Goal: Task Accomplishment & Management: Manage account settings

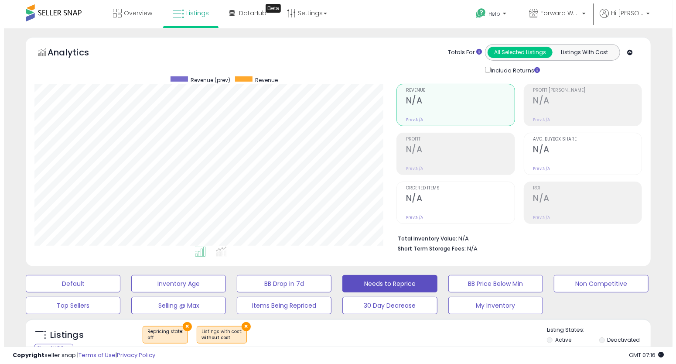
scroll to position [169, 0]
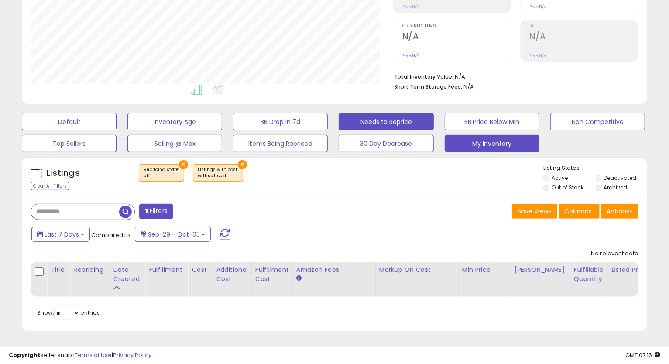
click at [500, 135] on button "My Inventory" at bounding box center [492, 143] width 95 height 17
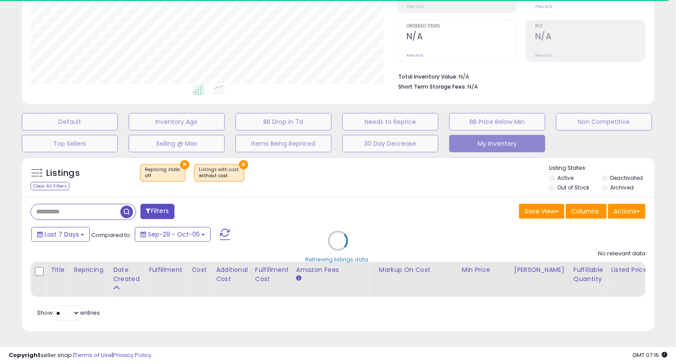
select select "**"
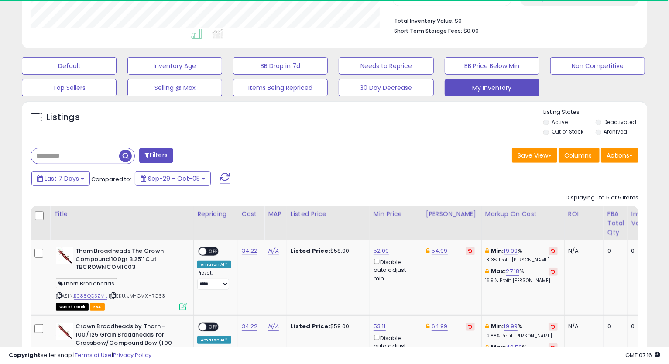
scroll to position [0, 0]
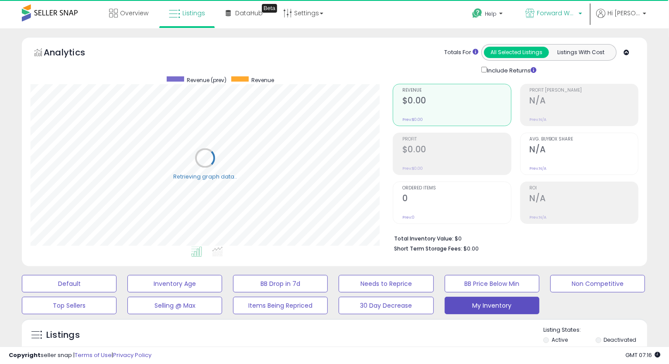
click at [545, 17] on p "Forward Wares" at bounding box center [553, 14] width 57 height 11
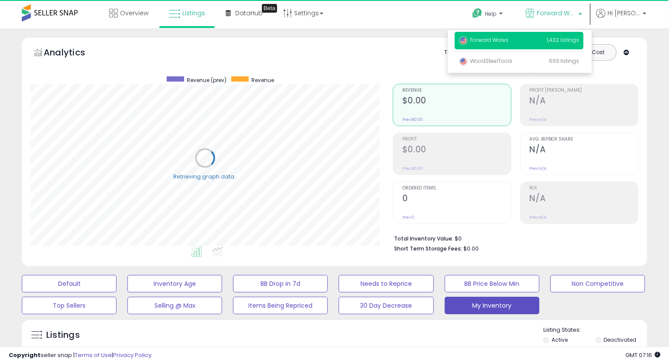
click at [503, 43] on span "Forward Wares" at bounding box center [483, 39] width 49 height 7
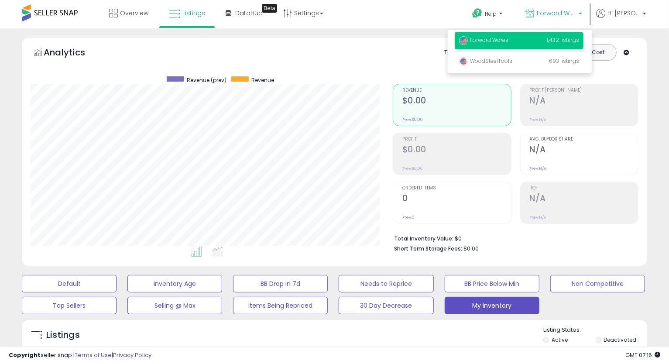
scroll to position [179, 362]
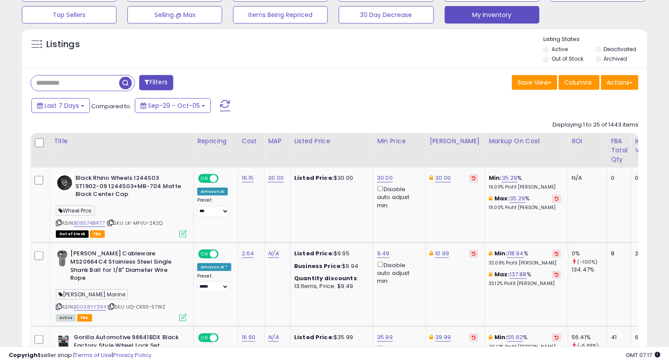
scroll to position [2063, 0]
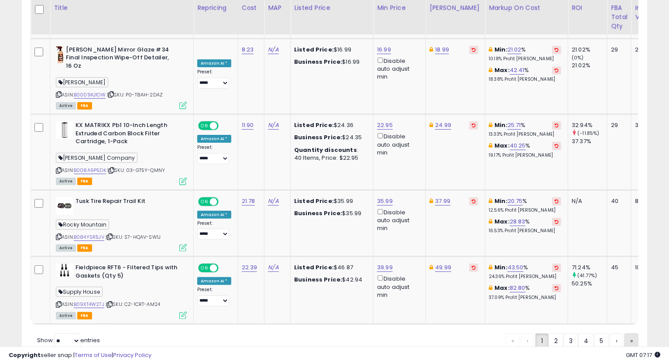
click at [633, 333] on link "»" at bounding box center [631, 340] width 14 height 15
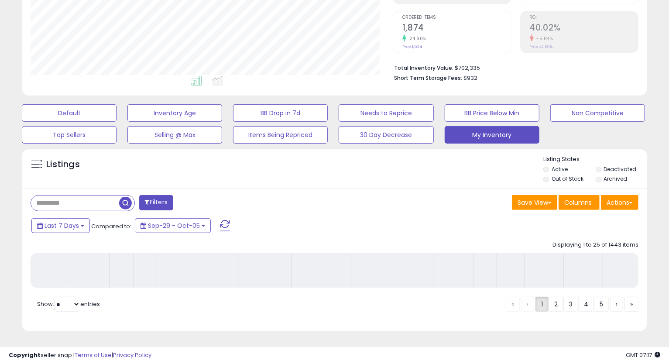
scroll to position [178, 0]
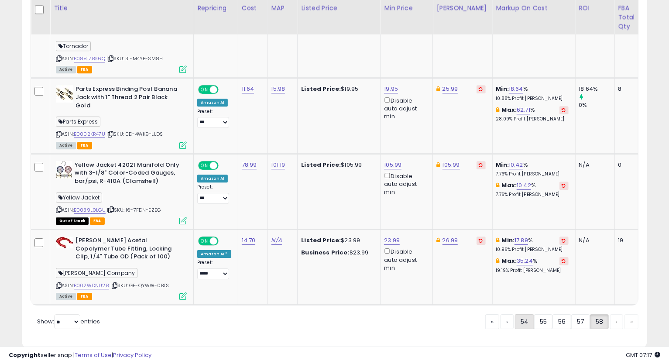
click at [522, 314] on link "54" at bounding box center [524, 321] width 19 height 15
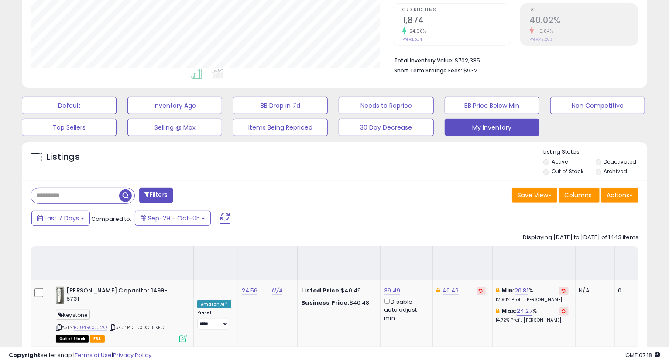
scroll to position [1990, 0]
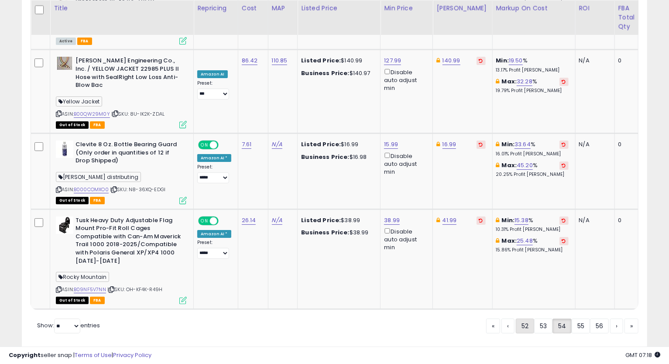
click at [523, 319] on link "52" at bounding box center [525, 326] width 18 height 15
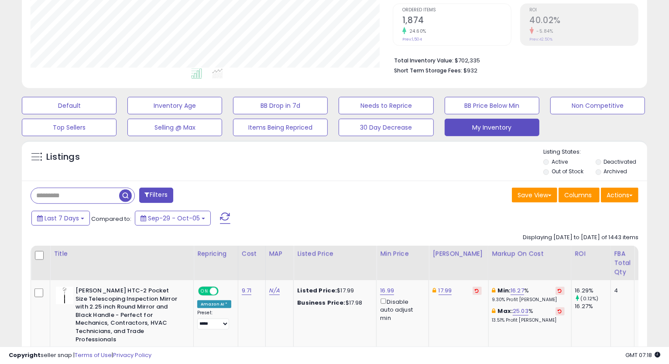
scroll to position [2004, 0]
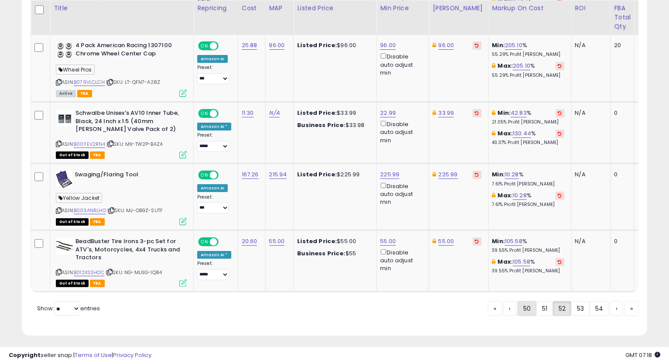
click at [526, 301] on link "50" at bounding box center [526, 308] width 19 height 15
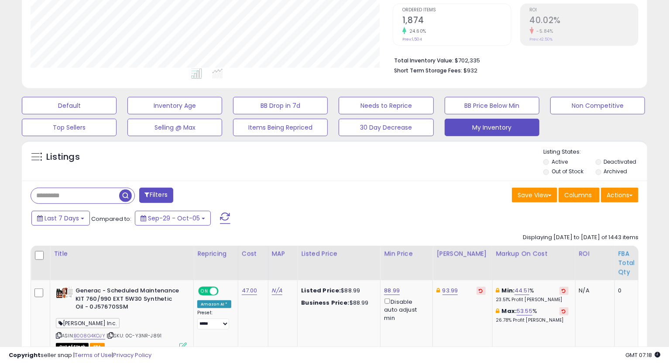
scroll to position [1950, 0]
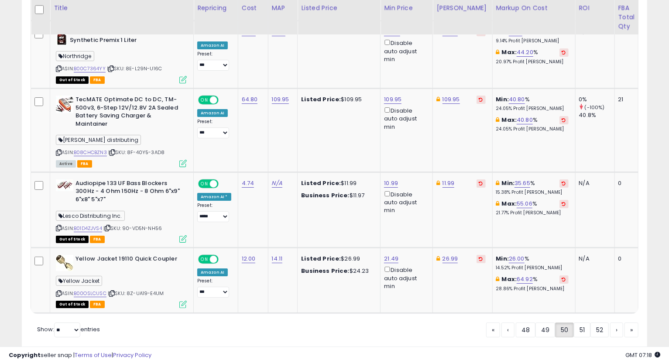
click at [526, 314] on div "« ‹ 48 49 50 51 52 › »" at bounding box center [562, 331] width 152 height 34
click at [526, 322] on link "48" at bounding box center [526, 329] width 20 height 15
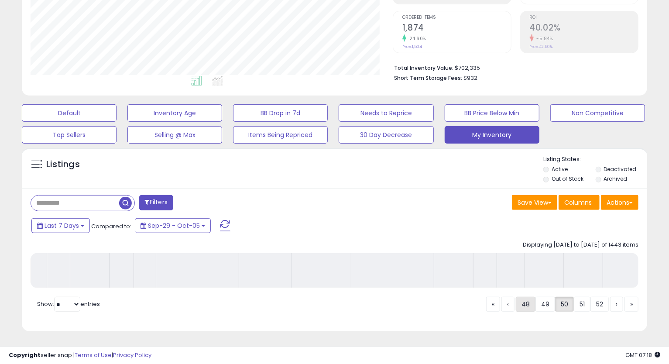
scroll to position [178, 0]
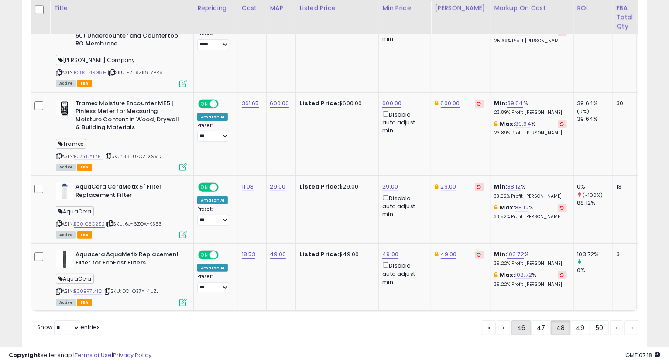
click at [525, 320] on link "46" at bounding box center [521, 327] width 20 height 15
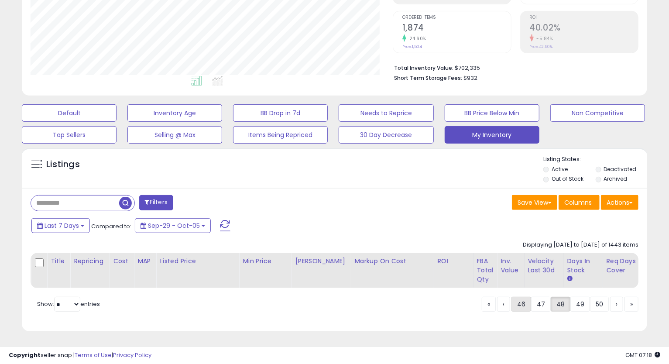
scroll to position [178, 0]
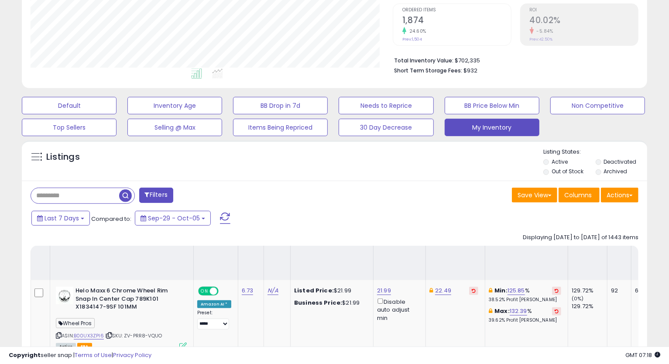
scroll to position [2032, 0]
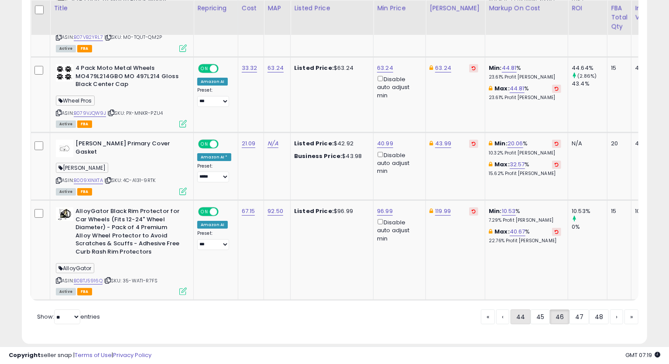
click at [529, 309] on link "44" at bounding box center [520, 316] width 20 height 15
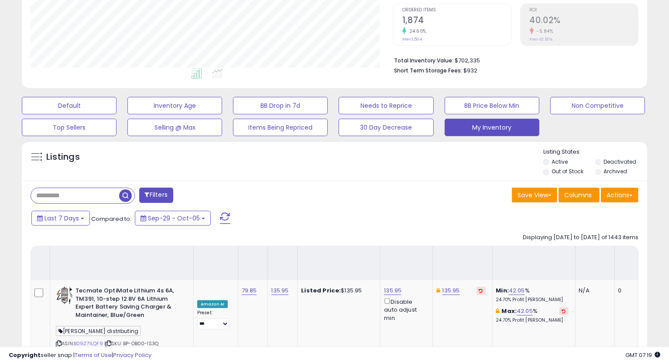
scroll to position [2121, 0]
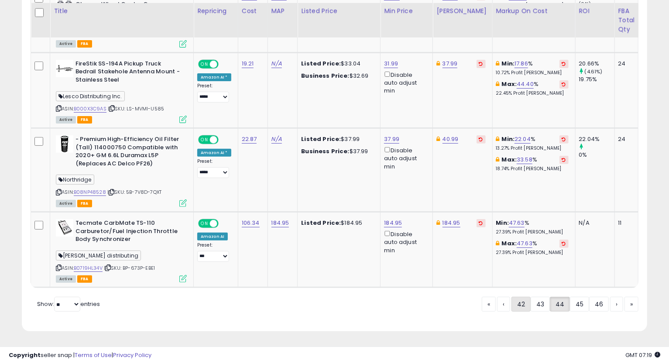
click at [527, 305] on link "42" at bounding box center [520, 304] width 19 height 15
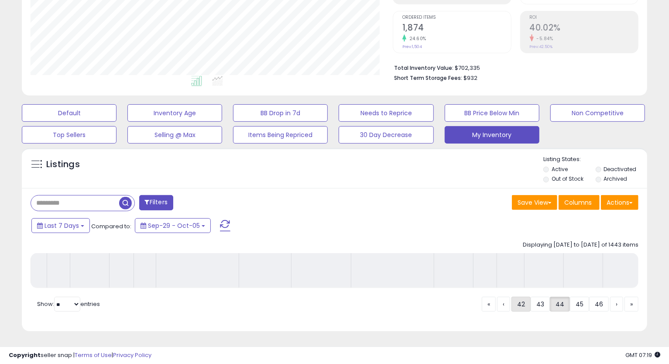
scroll to position [178, 0]
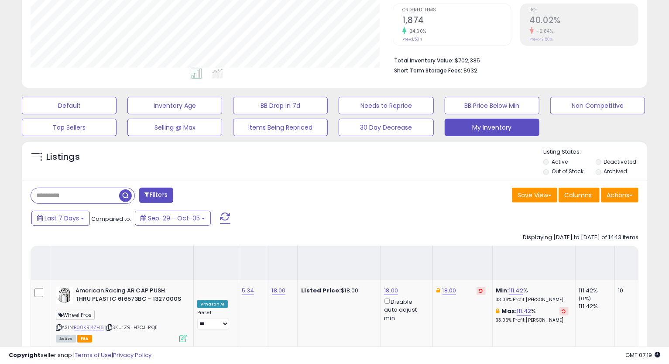
scroll to position [2097, 0]
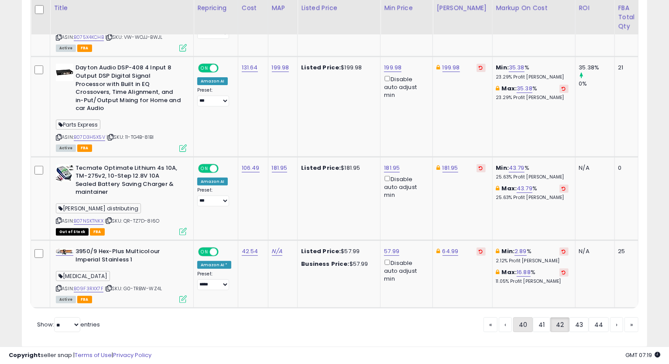
click at [527, 317] on link "40" at bounding box center [523, 324] width 20 height 15
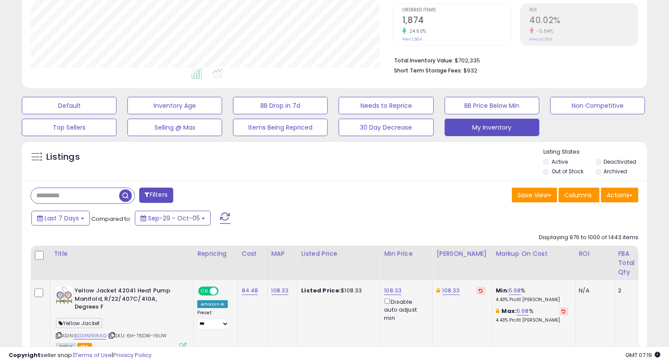
scroll to position [2048, 0]
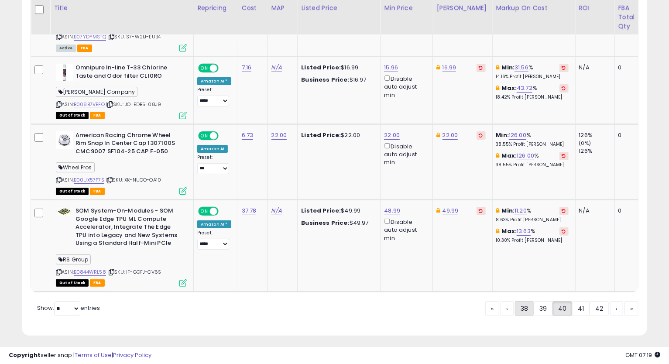
click at [519, 308] on link "38" at bounding box center [524, 308] width 19 height 15
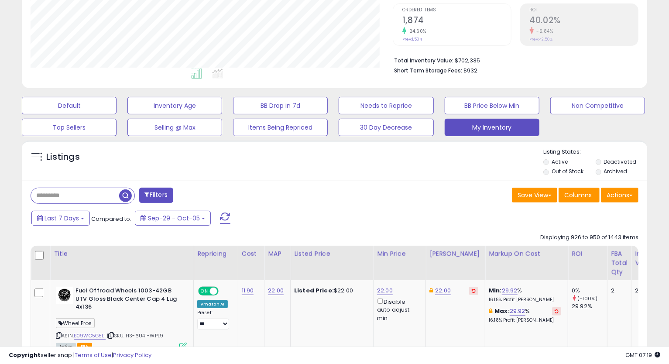
scroll to position [2015, 0]
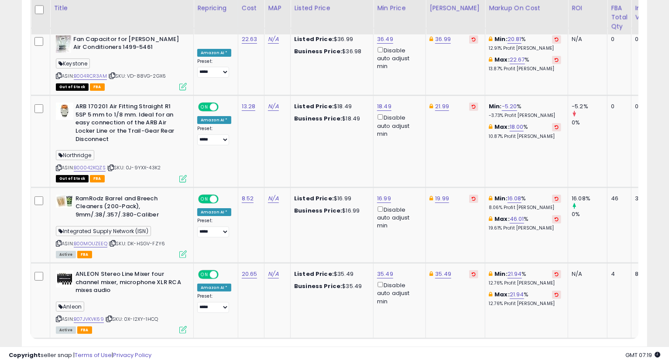
click at [529, 348] on link "36" at bounding box center [523, 355] width 19 height 15
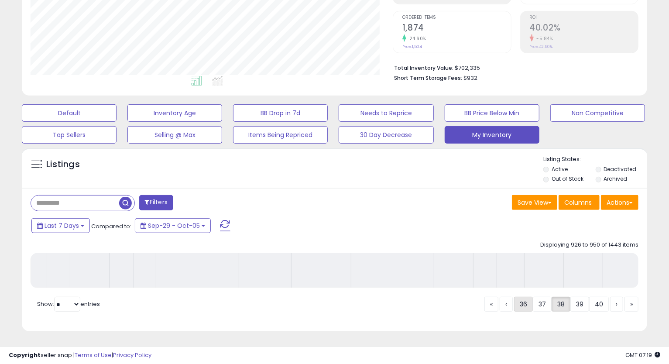
scroll to position [178, 0]
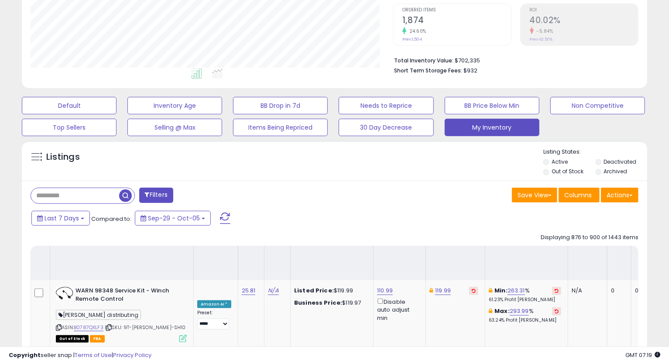
scroll to position [1984, 0]
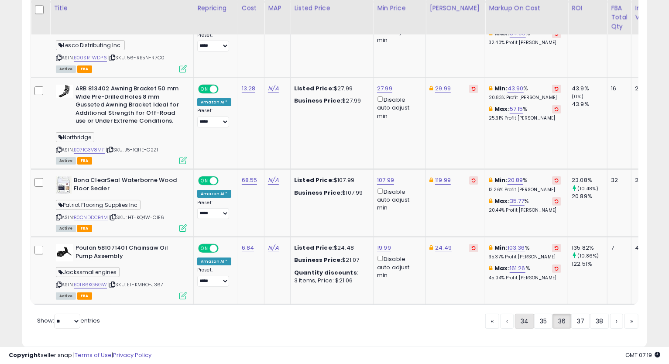
click at [531, 314] on link "34" at bounding box center [524, 321] width 19 height 15
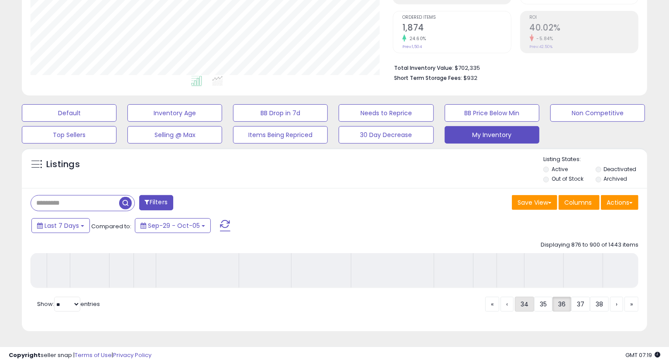
scroll to position [178, 0]
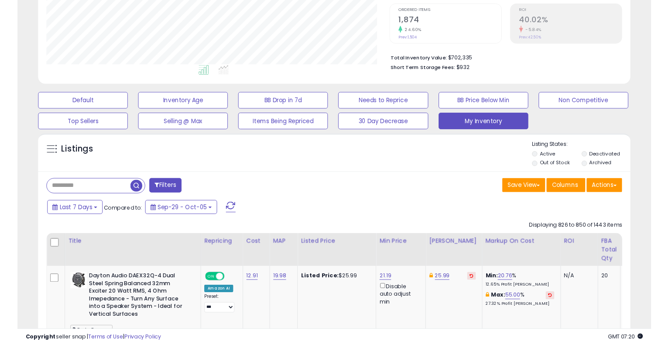
scroll to position [323, 0]
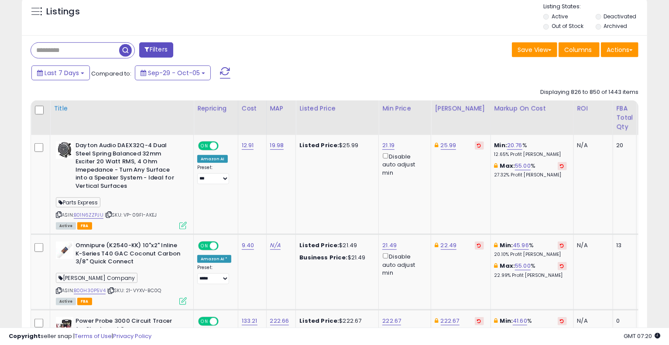
click at [66, 110] on div "Title" at bounding box center [122, 108] width 136 height 9
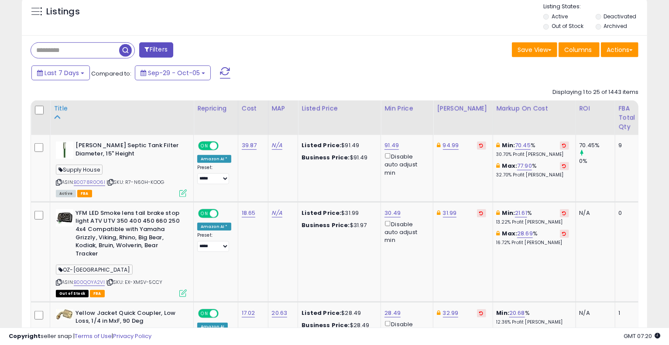
click at [62, 109] on div "Title" at bounding box center [122, 108] width 136 height 9
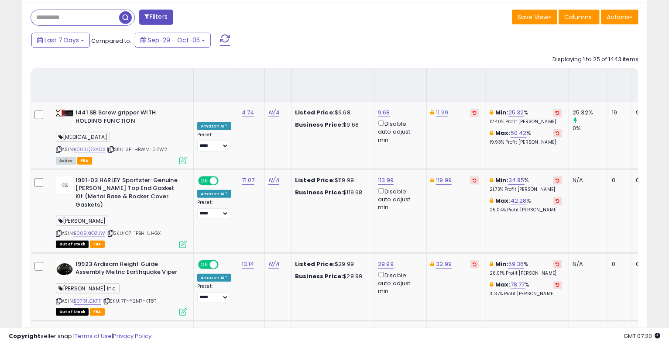
scroll to position [1988, 0]
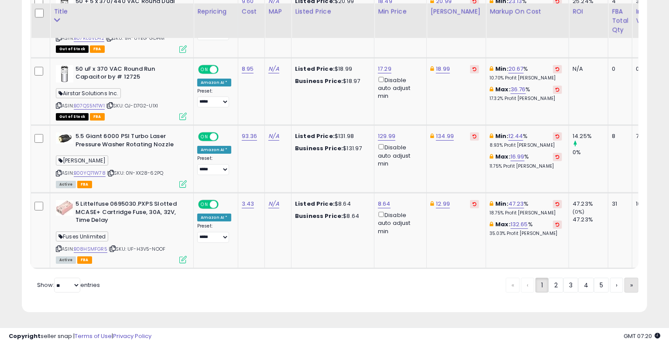
click at [627, 288] on link "»" at bounding box center [631, 285] width 14 height 15
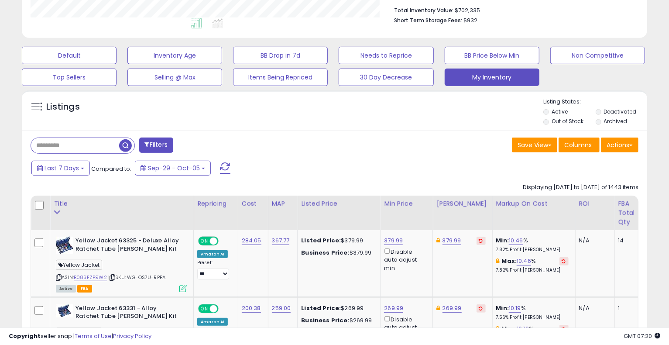
scroll to position [1456, 0]
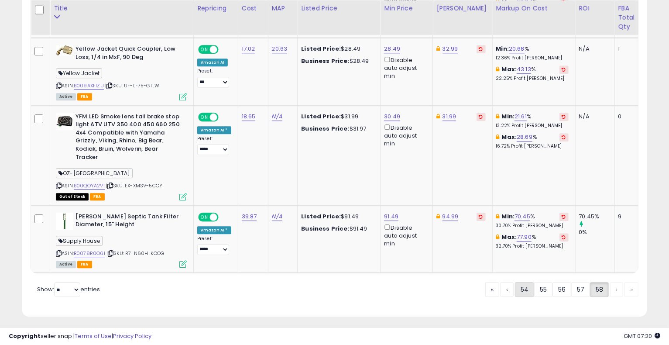
click at [524, 289] on link "54" at bounding box center [524, 289] width 19 height 15
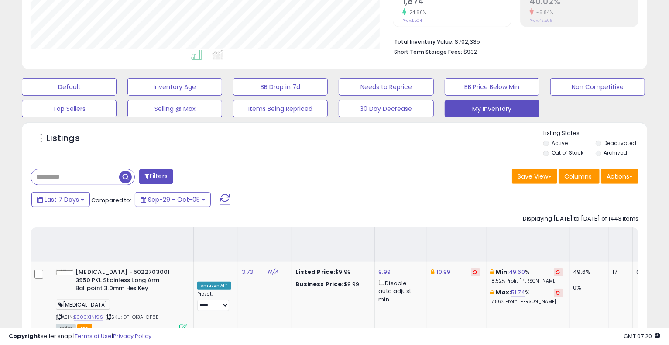
scroll to position [2021, 0]
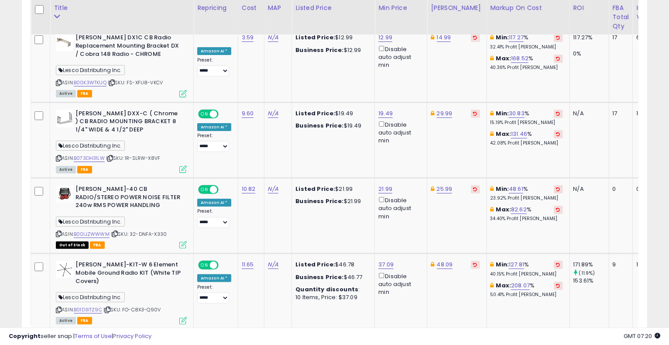
click at [520, 339] on link "52" at bounding box center [525, 346] width 18 height 15
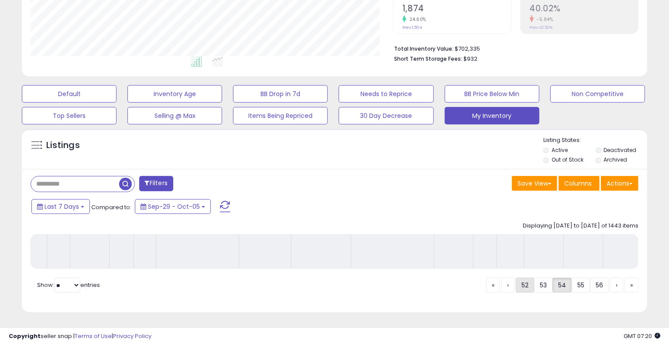
scroll to position [197, 0]
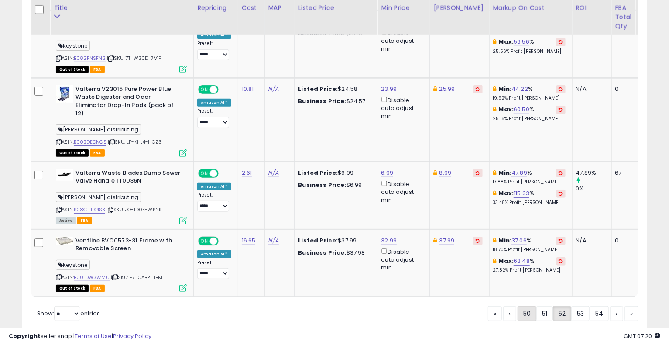
click at [524, 306] on link "50" at bounding box center [526, 313] width 19 height 15
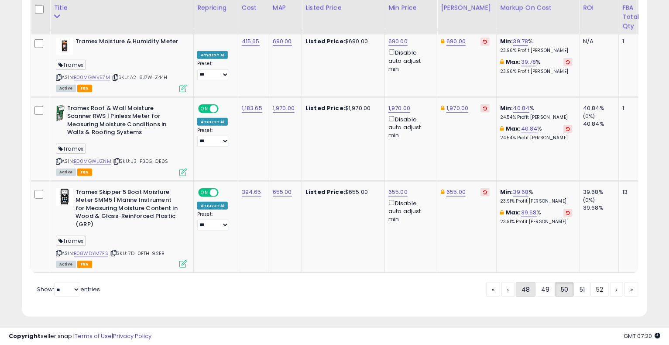
click at [521, 284] on link "48" at bounding box center [526, 289] width 20 height 15
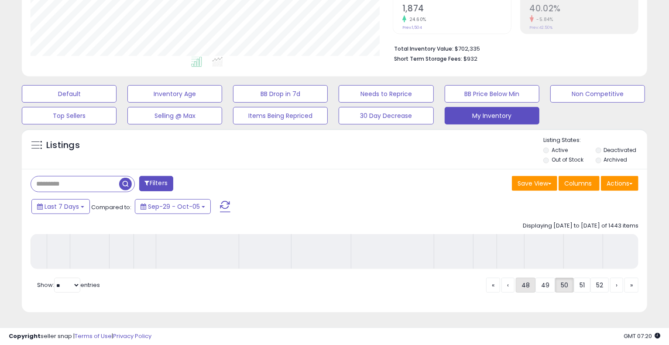
scroll to position [197, 0]
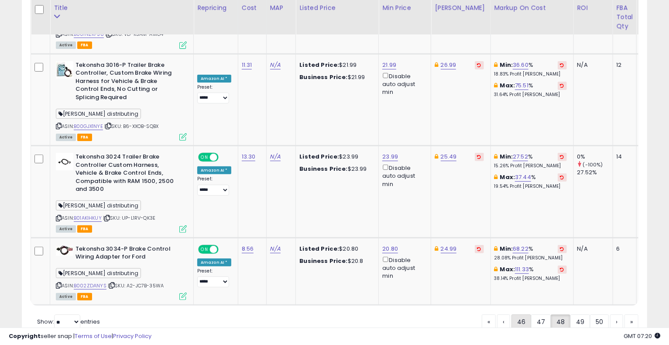
click at [527, 314] on link "46" at bounding box center [521, 321] width 20 height 15
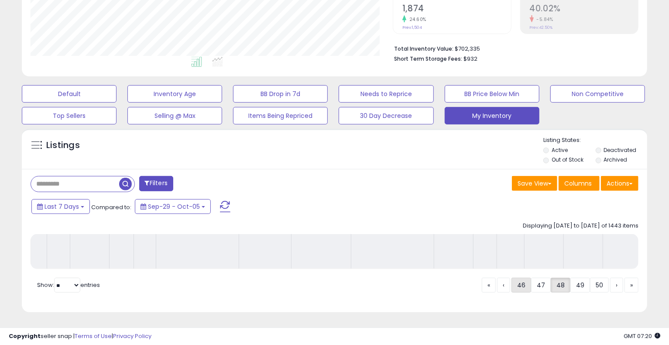
scroll to position [197, 0]
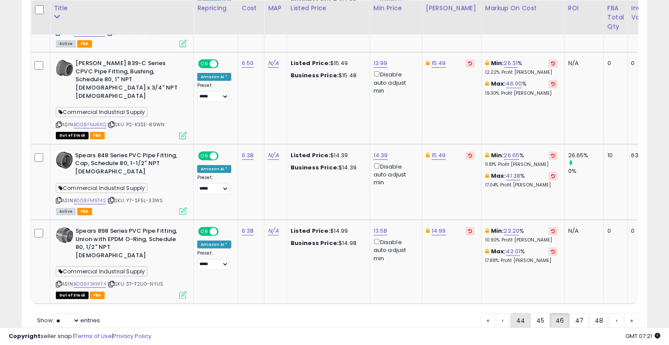
click at [525, 313] on link "44" at bounding box center [520, 320] width 20 height 15
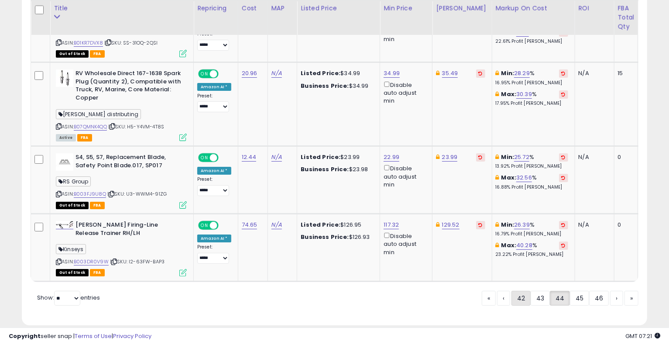
click at [525, 291] on link "42" at bounding box center [520, 298] width 19 height 15
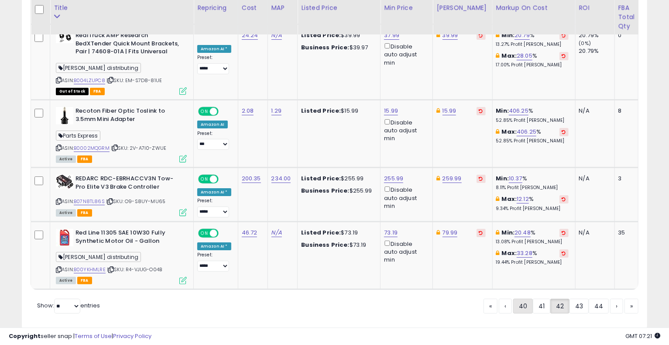
click at [527, 298] on link "40" at bounding box center [523, 305] width 20 height 15
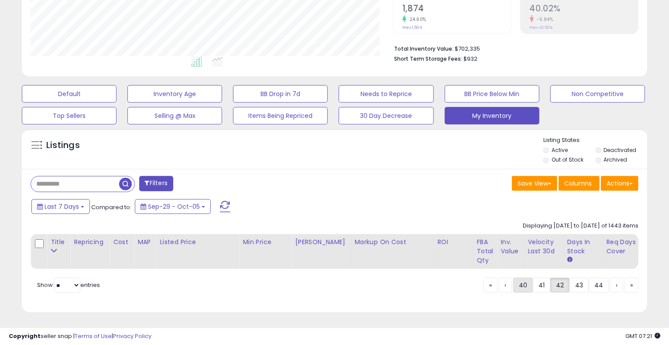
scroll to position [197, 0]
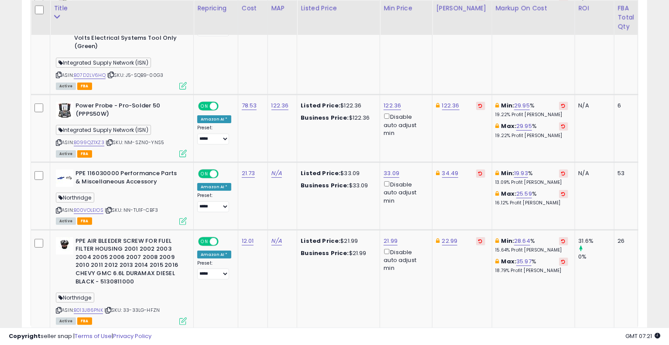
click at [528, 339] on link "38" at bounding box center [524, 346] width 19 height 15
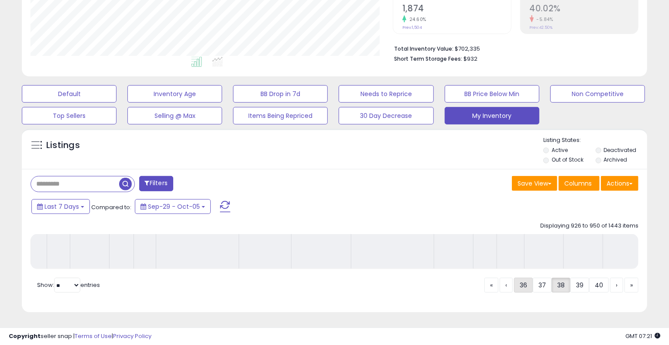
scroll to position [197, 0]
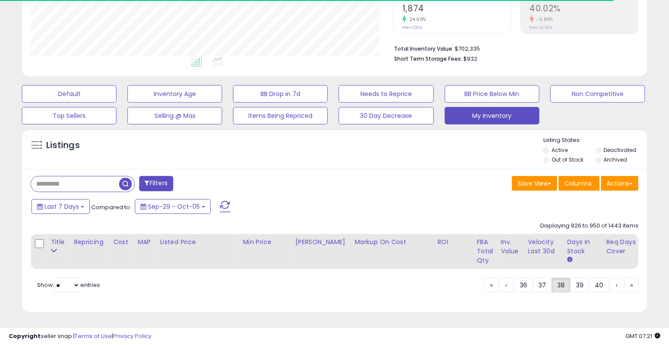
click at [651, 227] on div "Listings Active" at bounding box center [334, 223] width 638 height 199
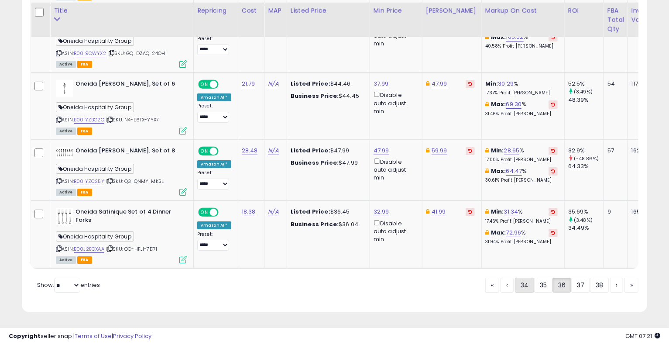
click at [525, 283] on link "34" at bounding box center [524, 285] width 19 height 15
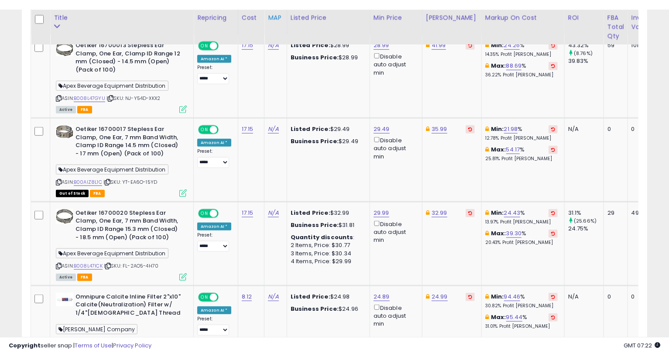
scroll to position [482, 0]
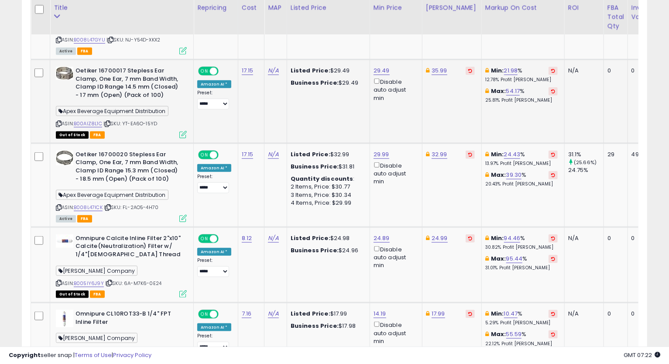
click at [212, 122] on td "ON OFF Amazon AI * Preset: **** *** ***** **** Success Error" at bounding box center [216, 102] width 45 height 84
click at [93, 124] on link "B00AIZ8L1C" at bounding box center [88, 123] width 28 height 7
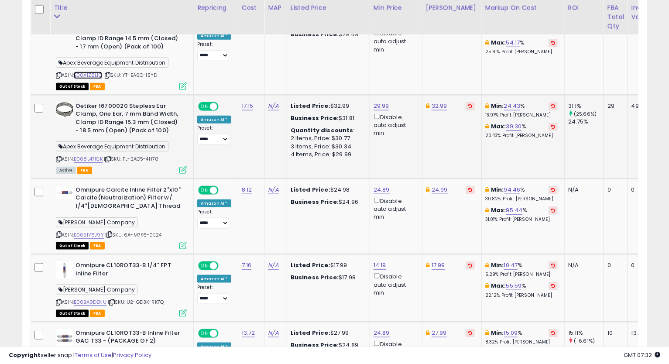
scroll to position [579, 0]
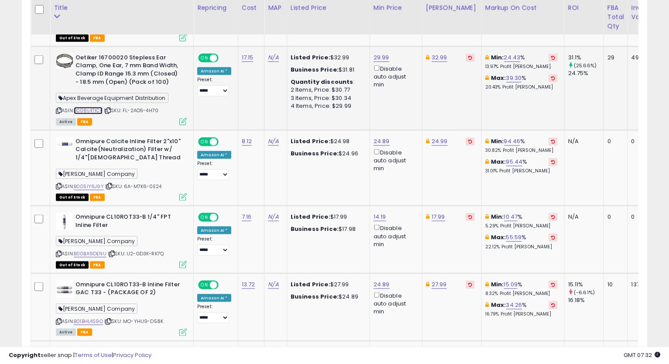
click at [96, 111] on link "B008L47ICK" at bounding box center [88, 110] width 29 height 7
click at [58, 112] on icon at bounding box center [59, 110] width 6 height 5
click at [59, 111] on icon at bounding box center [59, 110] width 6 height 5
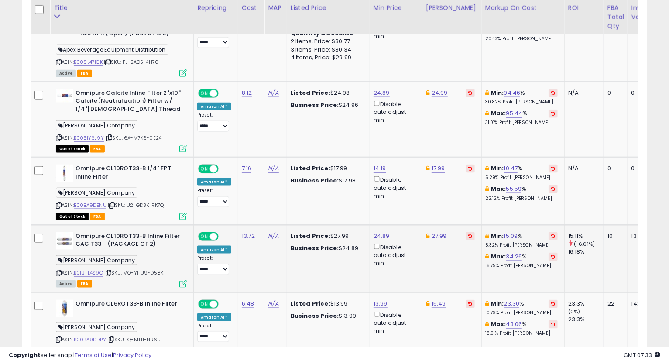
scroll to position [675, 0]
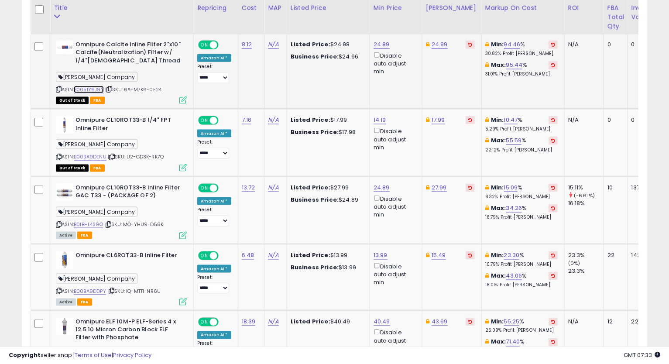
click at [96, 91] on link "B005IY6J9Y" at bounding box center [89, 89] width 30 height 7
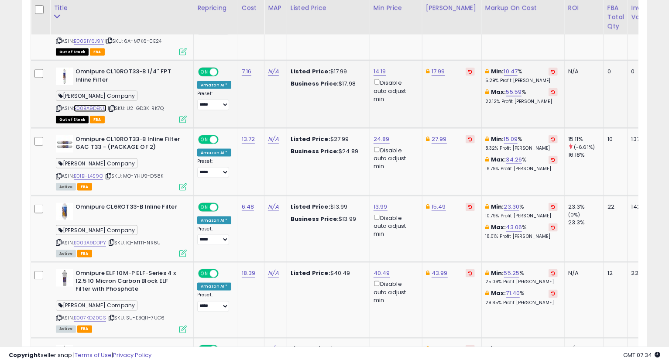
click at [101, 105] on link "B00BA9DENU" at bounding box center [90, 108] width 33 height 7
click at [380, 72] on link "14.19" at bounding box center [379, 71] width 13 height 9
drag, startPoint x: 329, startPoint y: 38, endPoint x: 331, endPoint y: 44, distance: 5.9
click at [331, 44] on input "*****" at bounding box center [354, 41] width 78 height 15
type input "*****"
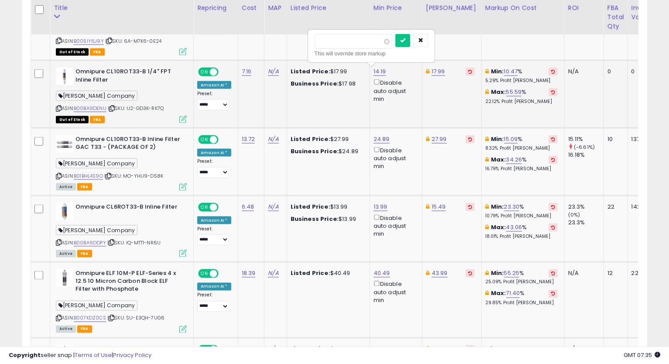
click button "submit" at bounding box center [402, 40] width 15 height 13
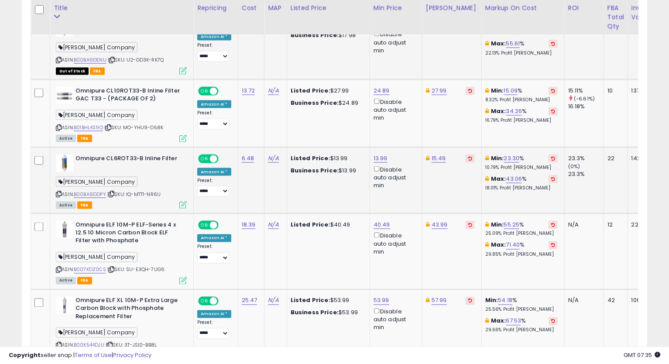
scroll to position [821, 0]
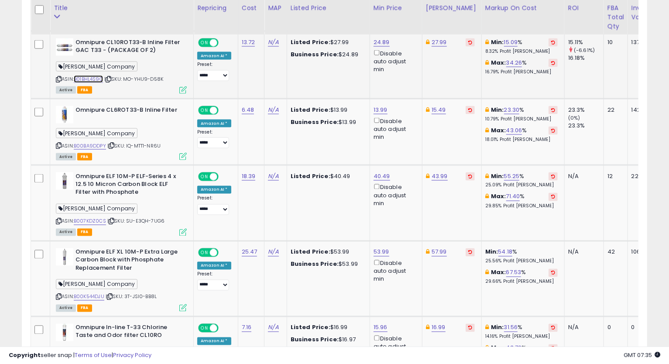
click at [93, 75] on link "B01BHL4S9O" at bounding box center [88, 78] width 29 height 7
click at [58, 78] on icon at bounding box center [59, 79] width 6 height 5
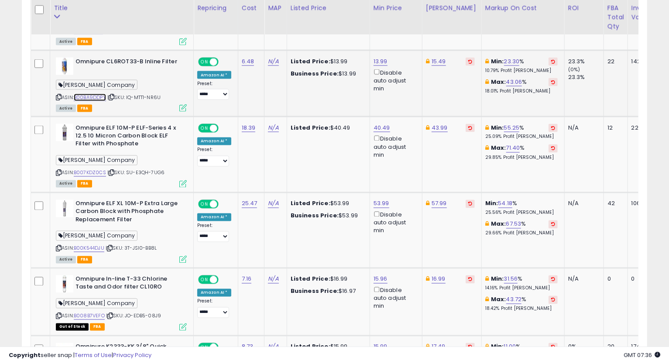
click at [101, 94] on link "B00BA9DDPY" at bounding box center [90, 97] width 32 height 7
click at [60, 95] on icon at bounding box center [59, 97] width 6 height 5
click at [432, 62] on link "15.49" at bounding box center [439, 61] width 14 height 9
type input "*****"
click button "submit" at bounding box center [460, 30] width 15 height 13
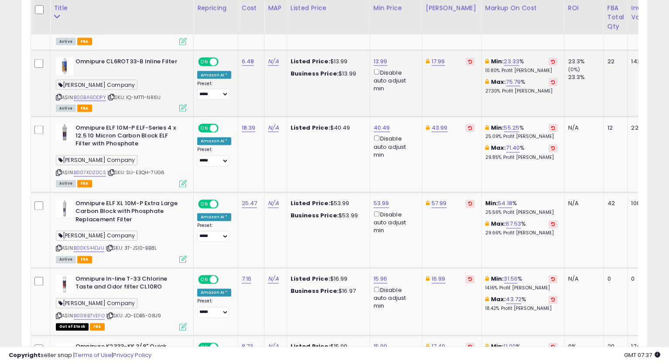
click at [58, 96] on icon at bounding box center [59, 97] width 6 height 5
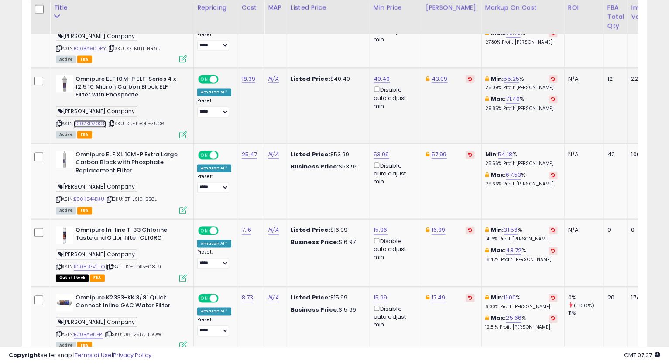
click at [95, 123] on link "B007KDZ0CS" at bounding box center [90, 123] width 32 height 7
click at [57, 122] on icon at bounding box center [59, 124] width 6 height 5
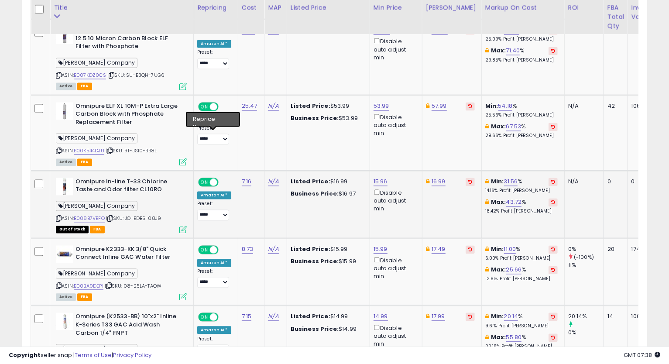
scroll to position [1015, 0]
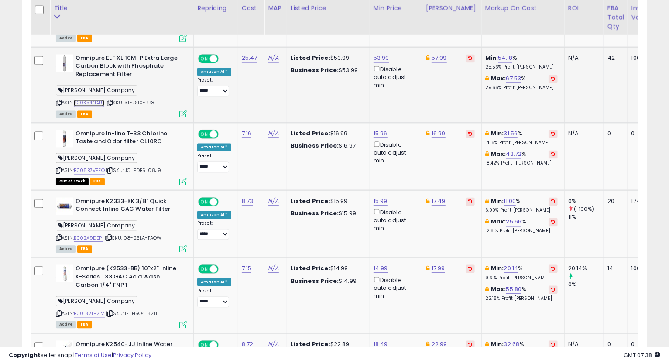
click at [94, 103] on link "B00K544DJU" at bounding box center [89, 102] width 31 height 7
click at [59, 103] on icon at bounding box center [59, 102] width 6 height 5
click at [433, 56] on link "57.99" at bounding box center [439, 58] width 15 height 9
type input "*****"
click button "submit" at bounding box center [461, 26] width 15 height 13
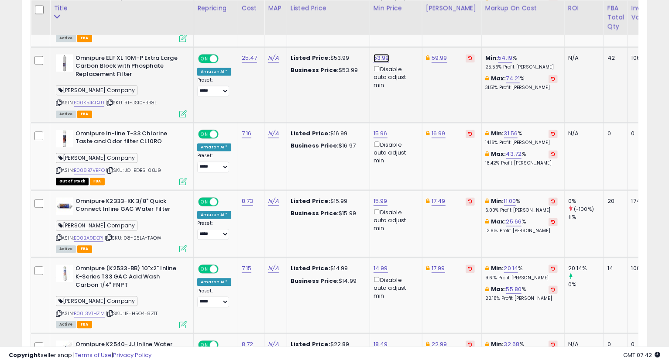
click at [377, 56] on link "53.99" at bounding box center [381, 58] width 16 height 9
type input "*****"
click button "submit" at bounding box center [403, 26] width 15 height 13
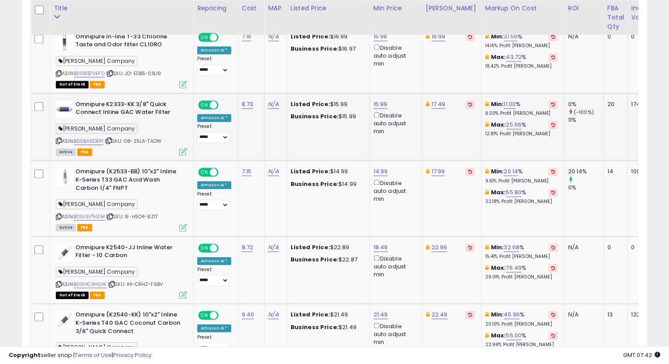
scroll to position [1063, 0]
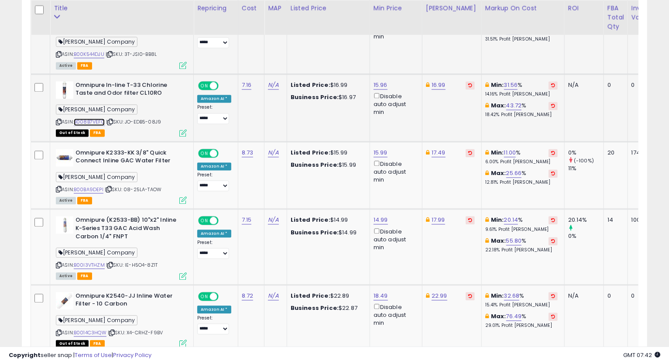
click at [93, 119] on link "B008B7VEFO" at bounding box center [89, 121] width 31 height 7
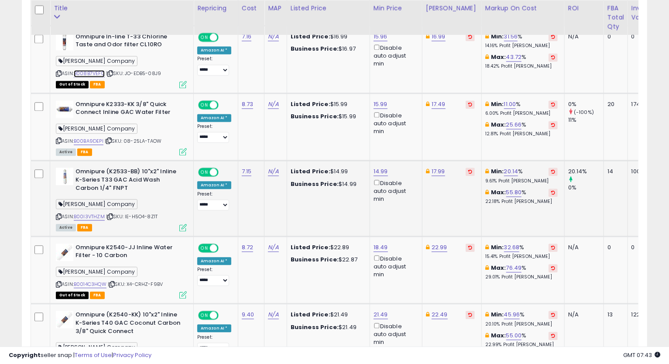
scroll to position [1160, 0]
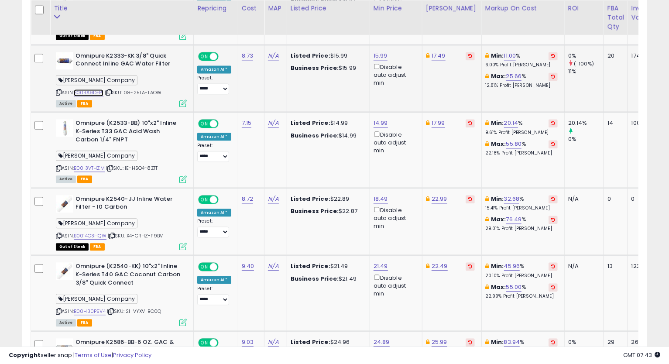
click at [92, 89] on link "B00BA9DEPI" at bounding box center [89, 92] width 30 height 7
click at [58, 87] on div "ASIN: B00BA9DEPI | SKU: 08-25LA-TAOW Active FBA" at bounding box center [121, 79] width 131 height 55
click at [56, 92] on icon at bounding box center [59, 92] width 6 height 5
click at [58, 92] on icon at bounding box center [59, 92] width 6 height 5
click at [238, 163] on td "7.15" at bounding box center [251, 149] width 27 height 75
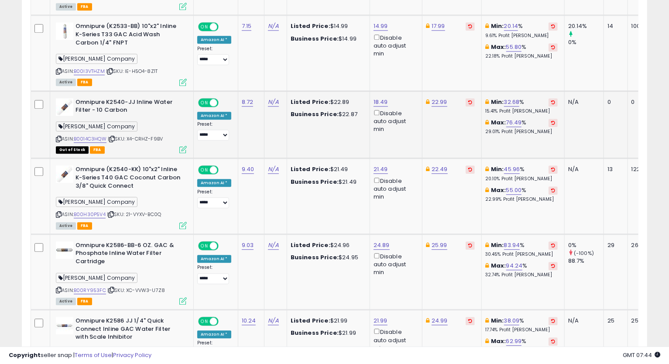
scroll to position [1209, 0]
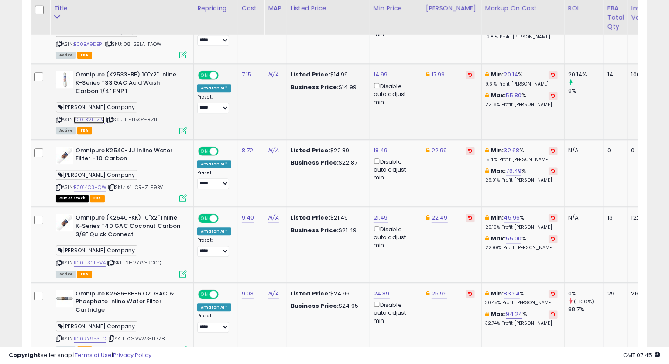
click at [96, 119] on link "B00I3VTHZM" at bounding box center [89, 119] width 31 height 7
click at [58, 119] on icon at bounding box center [59, 119] width 6 height 5
click at [321, 113] on td "Listed Price: $14.99 Business Price: $14.99" at bounding box center [328, 101] width 83 height 75
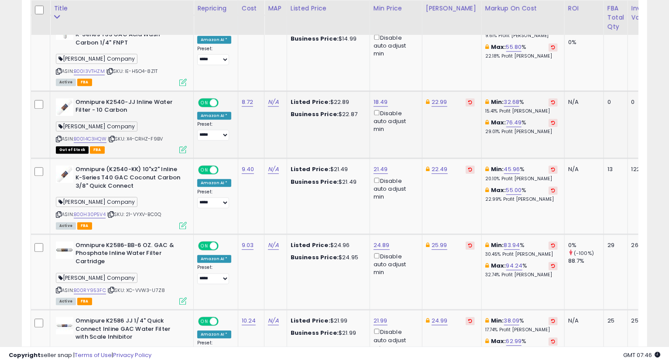
scroll to position [1305, 0]
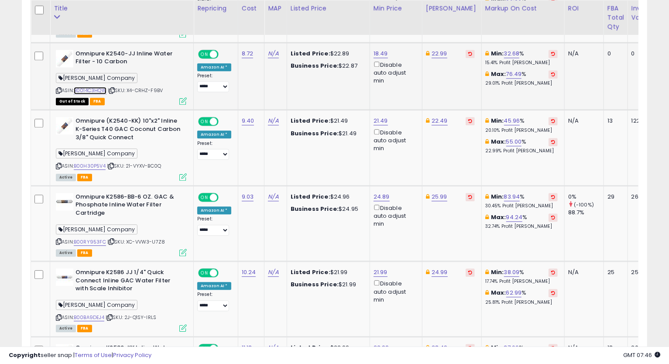
click at [99, 87] on link "B0014C3HQW" at bounding box center [90, 90] width 33 height 7
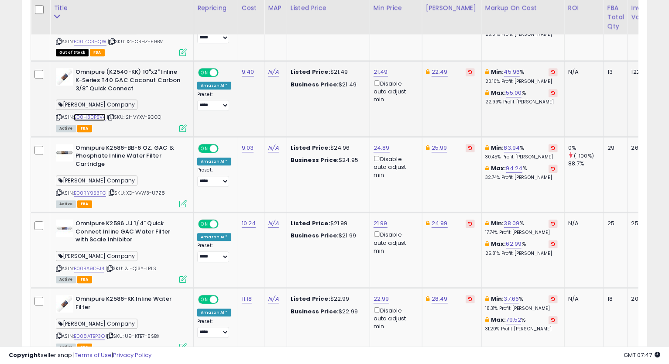
click at [97, 117] on link "B00H30P5V4" at bounding box center [90, 116] width 32 height 7
click at [381, 70] on link "21.49" at bounding box center [380, 72] width 14 height 9
type input "*****"
click button "submit" at bounding box center [401, 39] width 15 height 13
click at [434, 72] on link "22.49" at bounding box center [440, 72] width 16 height 9
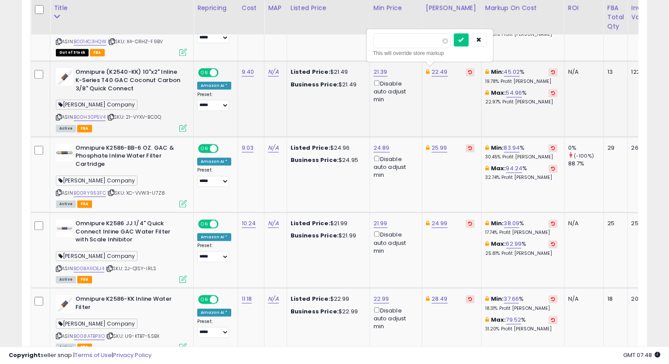
click at [389, 42] on input "*****" at bounding box center [412, 40] width 78 height 15
type input "*****"
click button "submit" at bounding box center [461, 39] width 15 height 13
click at [58, 115] on icon at bounding box center [59, 117] width 6 height 5
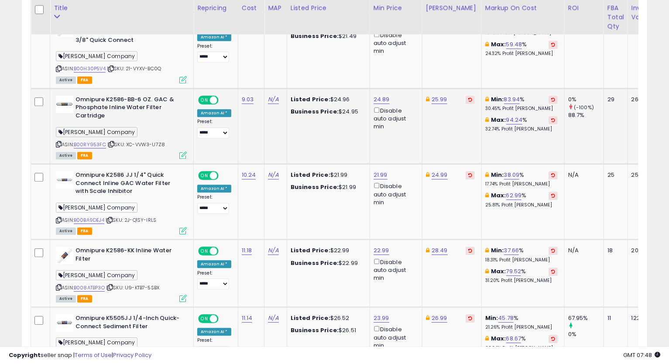
scroll to position [1451, 0]
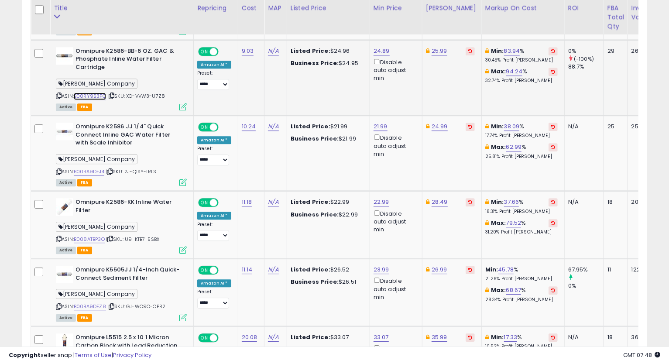
click at [96, 94] on link "B00RY953FC" at bounding box center [90, 96] width 32 height 7
click at [57, 97] on div "ASIN: B00RY953FC | SKU: XC-VVW3-U7Z8 Active FBA" at bounding box center [121, 78] width 131 height 62
click at [57, 96] on icon at bounding box center [59, 95] width 6 height 5
click at [59, 93] on icon at bounding box center [59, 95] width 6 height 5
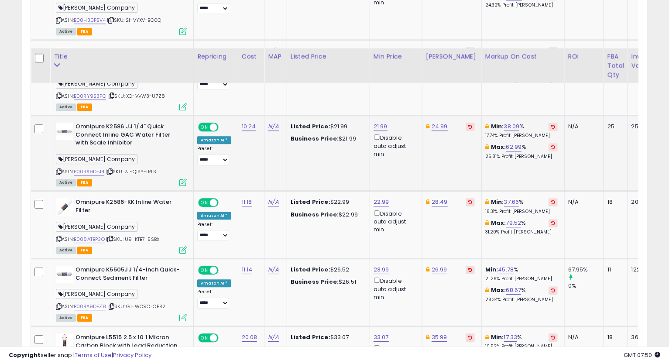
scroll to position [1500, 0]
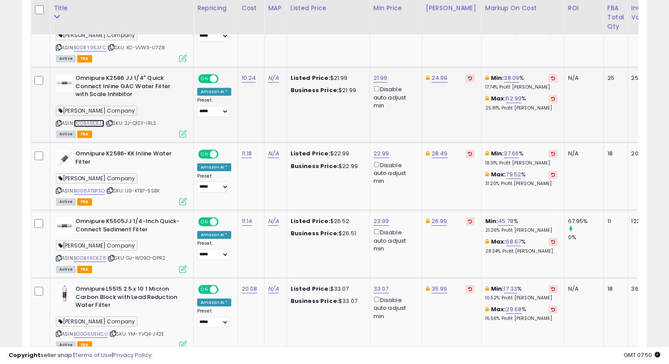
click at [93, 120] on link "B00BA9DEJ4" at bounding box center [89, 123] width 31 height 7
click at [60, 122] on icon at bounding box center [59, 123] width 6 height 5
click at [57, 122] on icon at bounding box center [59, 123] width 6 height 5
click at [377, 78] on link "21.99" at bounding box center [380, 78] width 14 height 9
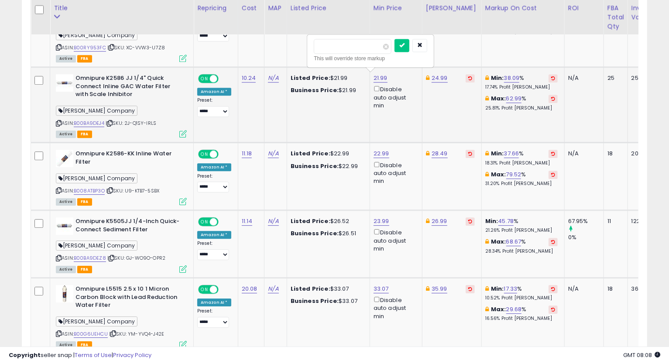
type input "*****"
click button "submit" at bounding box center [401, 45] width 15 height 13
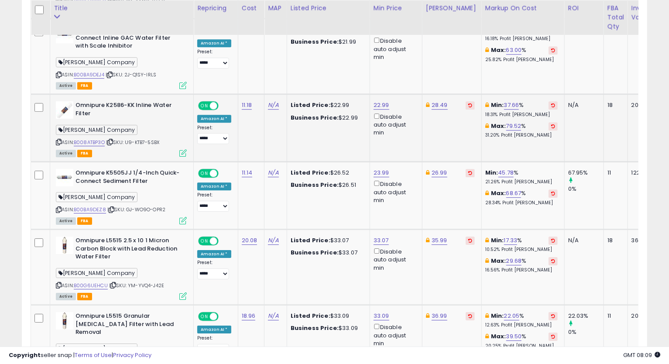
scroll to position [1597, 0]
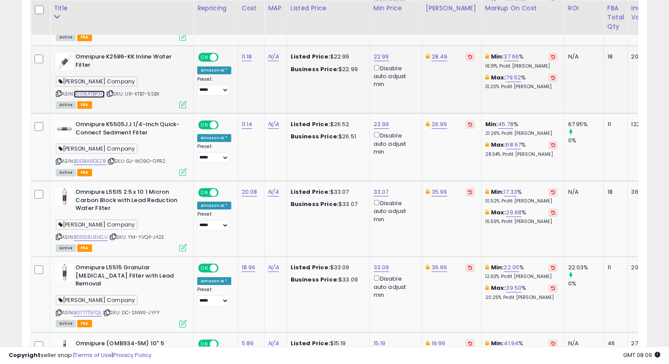
click at [96, 92] on link "B008ATBP3O" at bounding box center [89, 93] width 31 height 7
click at [60, 94] on div "ASIN: B008ATBP3O | SKU: U9-KTB7-5SBX Active FBA" at bounding box center [121, 80] width 131 height 55
click at [59, 91] on icon at bounding box center [59, 93] width 6 height 5
click at [378, 52] on link "22.99" at bounding box center [381, 56] width 16 height 9
type input "*****"
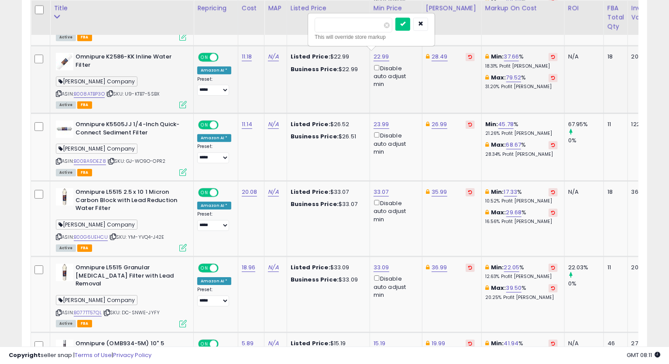
click button "submit" at bounding box center [402, 23] width 15 height 13
click at [440, 53] on link "28.49" at bounding box center [440, 56] width 16 height 9
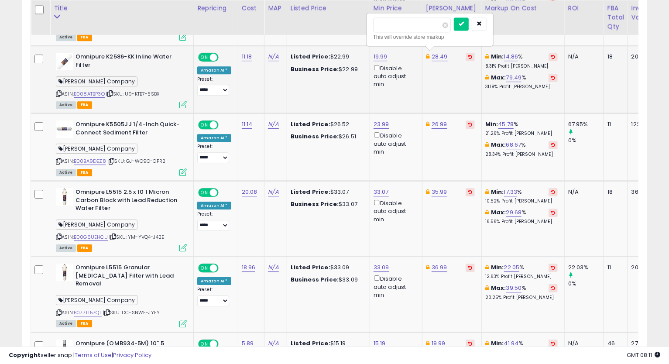
type input "*****"
click button "submit" at bounding box center [461, 23] width 15 height 13
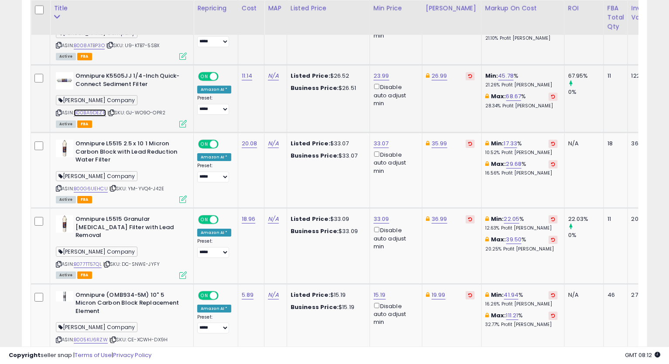
click at [89, 111] on link "B00BA9DEZ8" at bounding box center [90, 112] width 32 height 7
click at [56, 110] on icon at bounding box center [59, 112] width 6 height 5
click at [377, 72] on link "23.99" at bounding box center [381, 76] width 16 height 9
click at [324, 46] on input "*****" at bounding box center [354, 44] width 78 height 15
type input "*****"
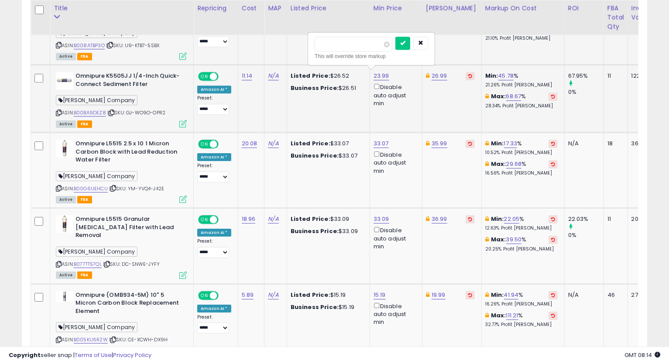
click button "submit" at bounding box center [402, 43] width 15 height 13
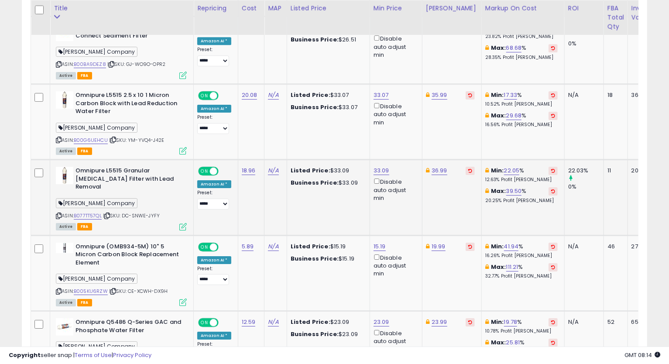
scroll to position [1742, 0]
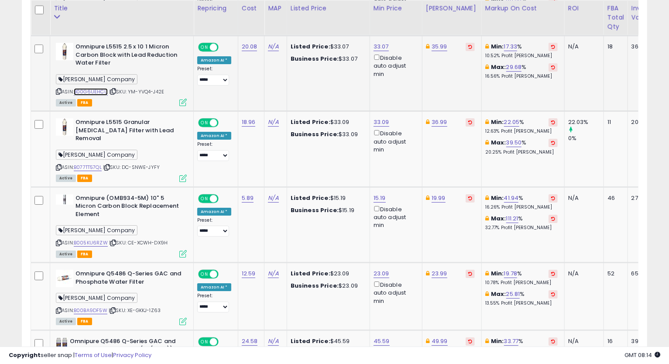
click at [99, 89] on link "B00G6UEHCU" at bounding box center [91, 91] width 34 height 7
click at [61, 88] on div "ASIN: B00G6UEHCU | SKU: YM-YVQ4-J42E Active FBA" at bounding box center [121, 74] width 131 height 62
click at [58, 91] on icon at bounding box center [59, 91] width 6 height 5
click at [377, 45] on link "33.07" at bounding box center [380, 46] width 15 height 9
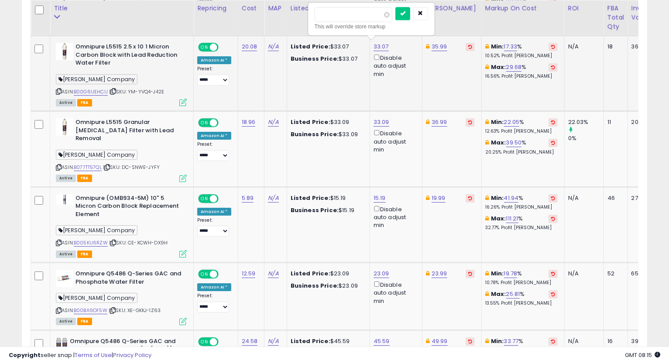
type input "*****"
click button "submit" at bounding box center [402, 13] width 15 height 13
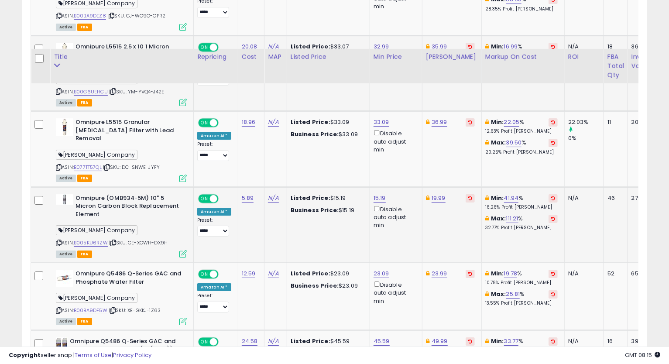
scroll to position [1791, 0]
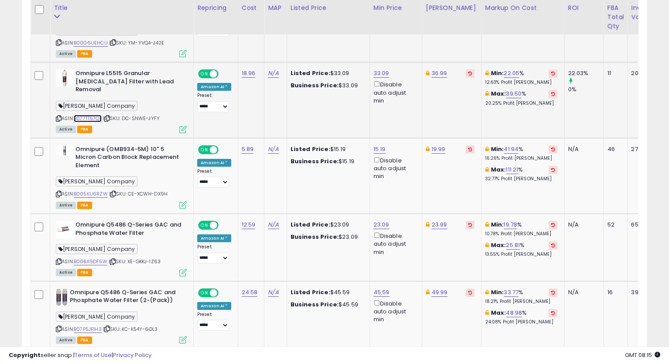
click at [93, 115] on link "B077TT57QL" at bounding box center [88, 118] width 28 height 7
click at [59, 116] on icon at bounding box center [59, 118] width 6 height 5
click at [441, 72] on link "36.99" at bounding box center [440, 73] width 16 height 9
type input "*****"
click button "submit" at bounding box center [461, 40] width 15 height 13
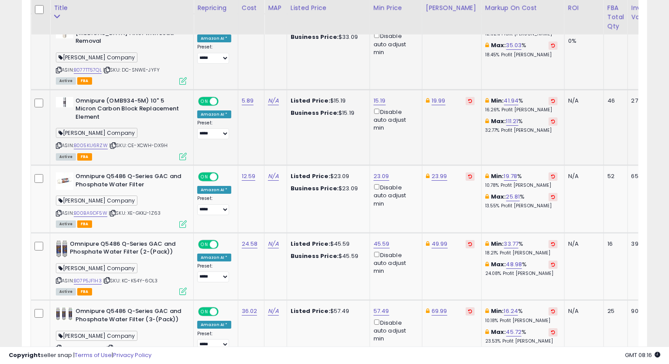
scroll to position [1888, 0]
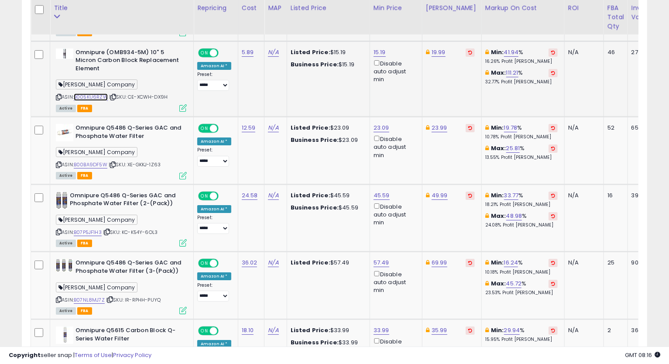
click at [93, 93] on link "B005KU6RZW" at bounding box center [91, 96] width 34 height 7
click at [58, 95] on icon at bounding box center [59, 97] width 6 height 5
click at [378, 48] on link "15.19" at bounding box center [379, 52] width 12 height 9
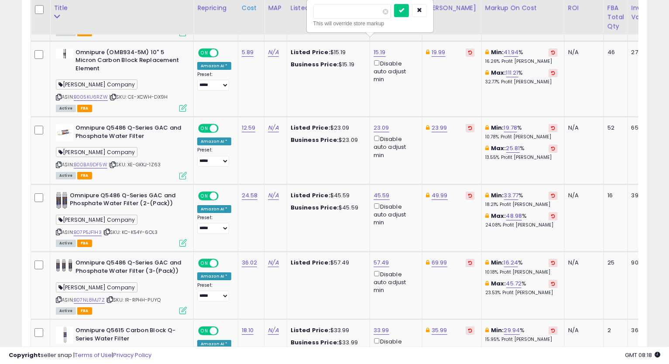
drag, startPoint x: 347, startPoint y: 10, endPoint x: 246, endPoint y: 25, distance: 102.7
type input "*****"
click button "submit" at bounding box center [401, 10] width 15 height 13
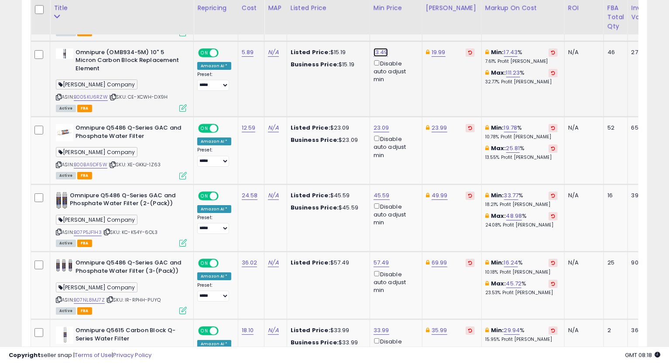
click at [380, 48] on link "13.49" at bounding box center [380, 52] width 14 height 9
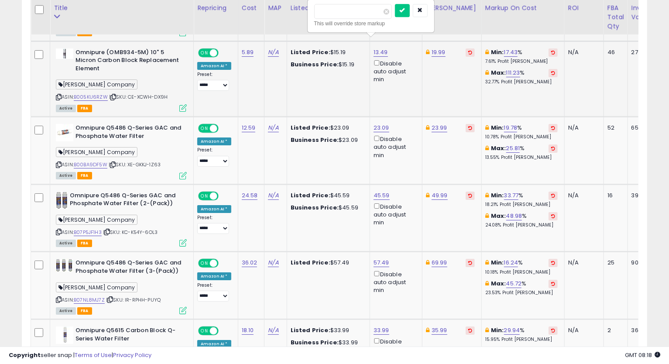
type input "*****"
click button "submit" at bounding box center [402, 10] width 15 height 13
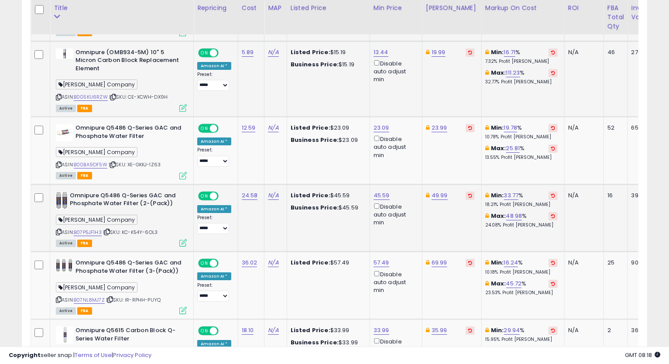
scroll to position [1936, 0]
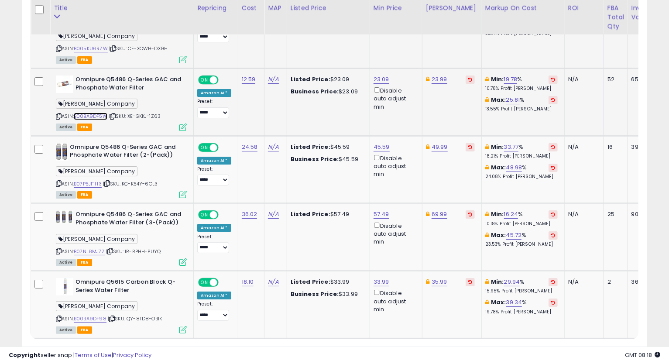
click at [98, 113] on link "B00BA9DF5W" at bounding box center [91, 116] width 34 height 7
click at [56, 114] on icon at bounding box center [59, 116] width 6 height 5
click at [59, 114] on icon at bounding box center [59, 116] width 6 height 5
click at [381, 75] on link "23.09" at bounding box center [381, 79] width 16 height 9
type input "*****"
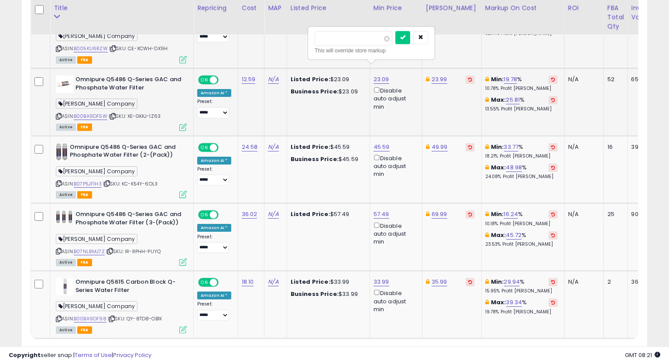
click button "submit" at bounding box center [402, 37] width 15 height 13
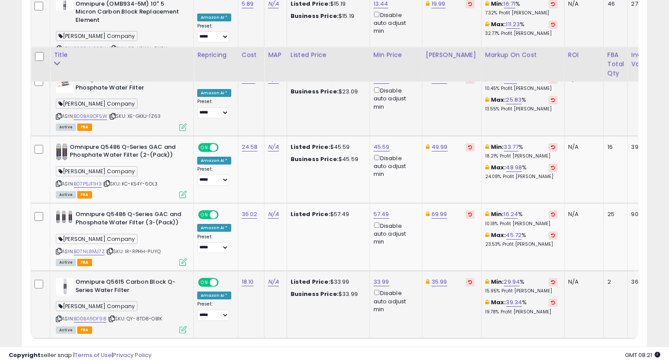
scroll to position [1983, 0]
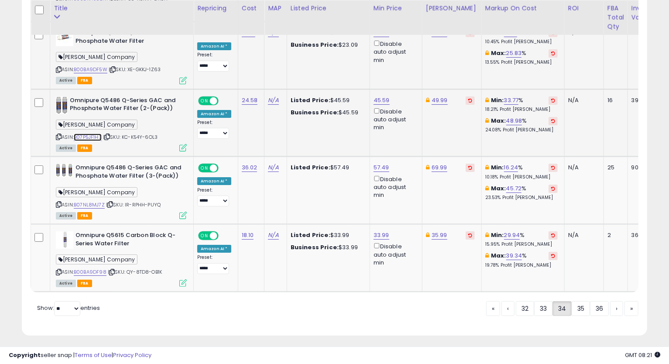
click at [86, 134] on link "B07P5JF1H3" at bounding box center [88, 137] width 28 height 7
click at [58, 134] on icon at bounding box center [59, 136] width 6 height 5
click at [59, 134] on icon at bounding box center [59, 136] width 6 height 5
click at [381, 96] on link "45.59" at bounding box center [381, 100] width 16 height 9
type input "*****"
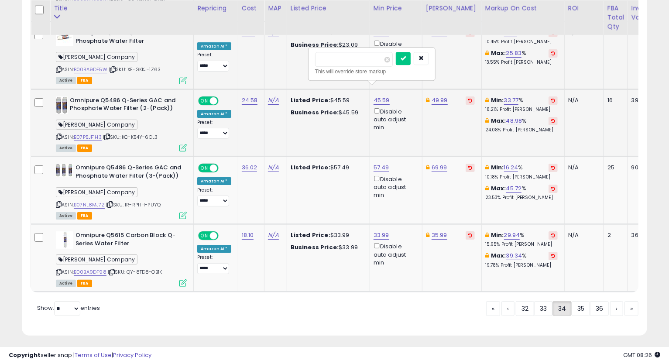
click button "submit" at bounding box center [403, 58] width 15 height 13
click at [83, 201] on link "B07NL8MJ7Z" at bounding box center [89, 204] width 31 height 7
click at [57, 202] on icon at bounding box center [59, 204] width 6 height 5
click at [81, 268] on link "B00BA9DF98" at bounding box center [90, 271] width 33 height 7
click at [440, 230] on td "35.99" at bounding box center [451, 258] width 59 height 68
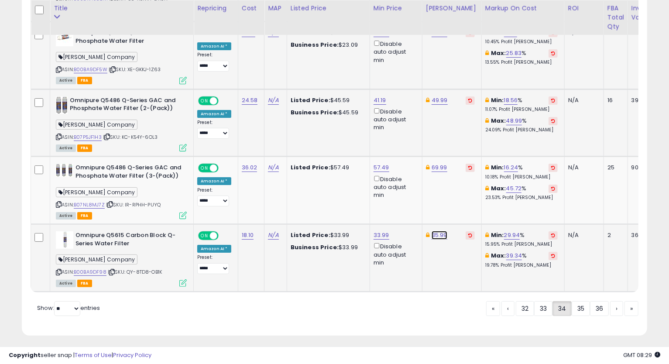
click at [433, 231] on link "35.99" at bounding box center [440, 235] width 16 height 9
click at [384, 199] on input "*****" at bounding box center [412, 194] width 78 height 15
type input "*****"
click button "submit" at bounding box center [461, 193] width 15 height 13
click at [577, 303] on link "35" at bounding box center [581, 308] width 18 height 15
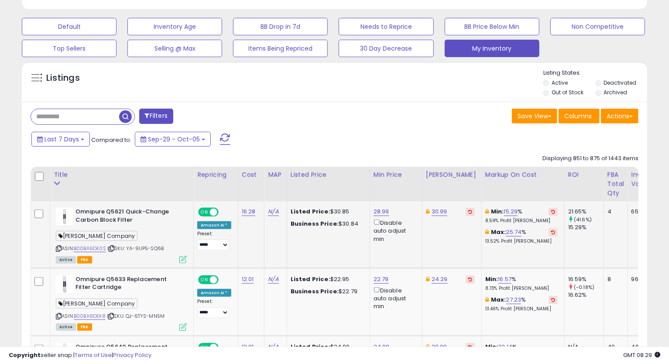
scroll to position [305, 0]
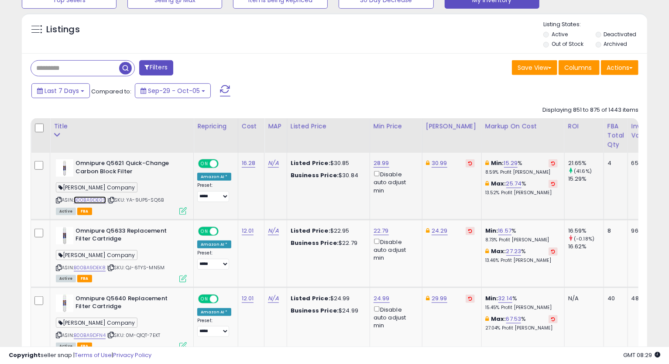
click at [93, 201] on link "B00BA9DE0S" at bounding box center [90, 199] width 32 height 7
click at [384, 164] on link "28.99" at bounding box center [381, 163] width 16 height 9
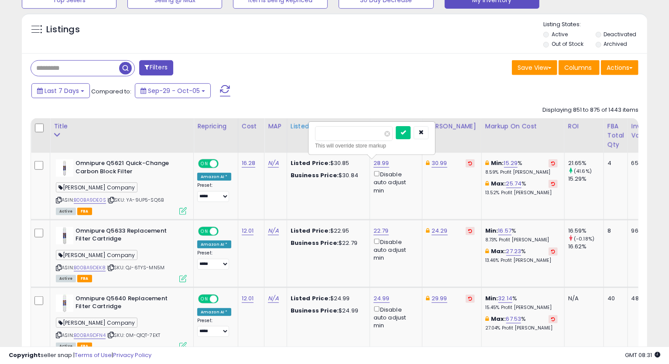
drag, startPoint x: 360, startPoint y: 137, endPoint x: 293, endPoint y: 141, distance: 66.9
type input "*****"
click button "submit" at bounding box center [403, 132] width 15 height 13
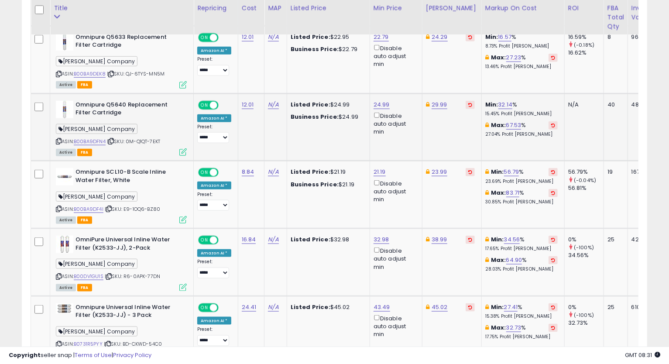
scroll to position [451, 0]
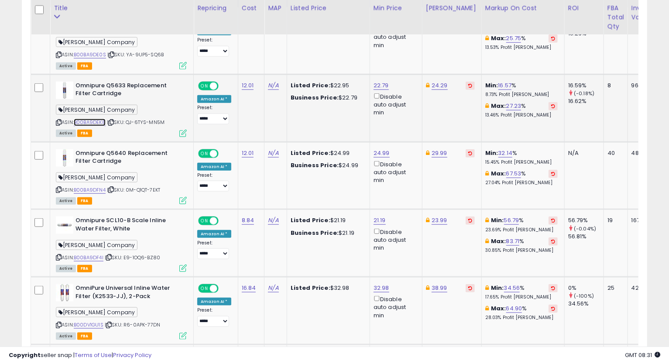
click at [101, 122] on link "B00BA9DEK8" at bounding box center [90, 122] width 32 height 7
click at [58, 123] on icon at bounding box center [59, 122] width 6 height 5
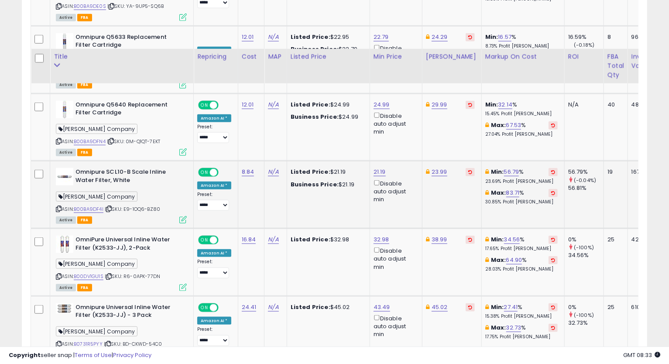
scroll to position [548, 0]
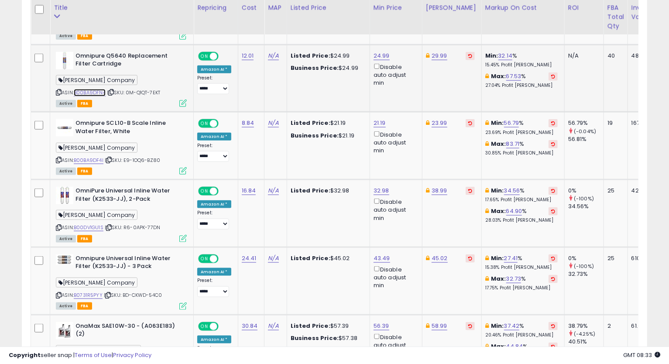
click at [86, 94] on link "B00BA9DFN4" at bounding box center [90, 92] width 32 height 7
click at [58, 92] on icon at bounding box center [59, 92] width 6 height 5
click at [377, 54] on link "24.99" at bounding box center [381, 55] width 16 height 9
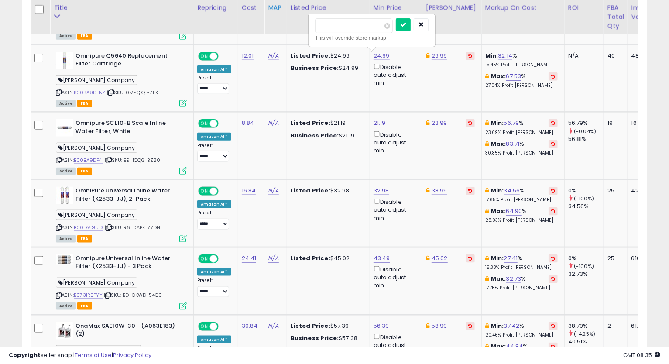
drag, startPoint x: 362, startPoint y: 27, endPoint x: 274, endPoint y: 31, distance: 87.8
type input "*****"
click button "submit" at bounding box center [403, 24] width 15 height 13
click at [437, 53] on link "29.99" at bounding box center [440, 55] width 16 height 9
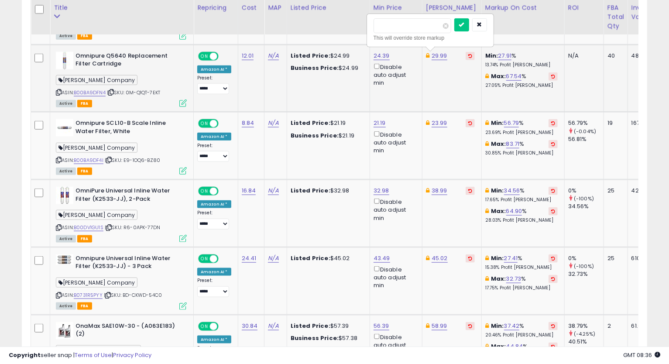
type input "*****"
click button "submit" at bounding box center [461, 24] width 15 height 13
click at [377, 57] on link "24.39" at bounding box center [381, 55] width 16 height 9
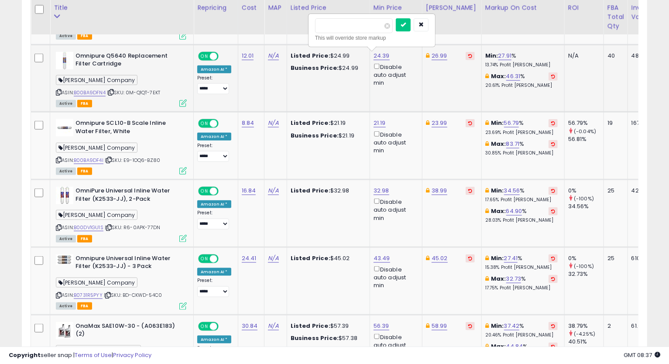
type input "*****"
click button "submit" at bounding box center [403, 24] width 15 height 13
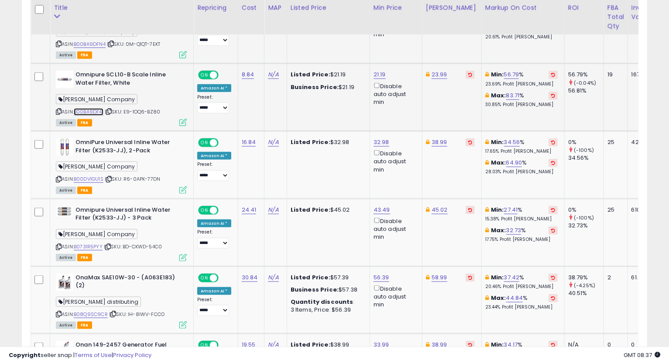
click at [88, 112] on link "B00BA9DF4I" at bounding box center [89, 111] width 30 height 7
click at [58, 110] on icon at bounding box center [59, 111] width 6 height 5
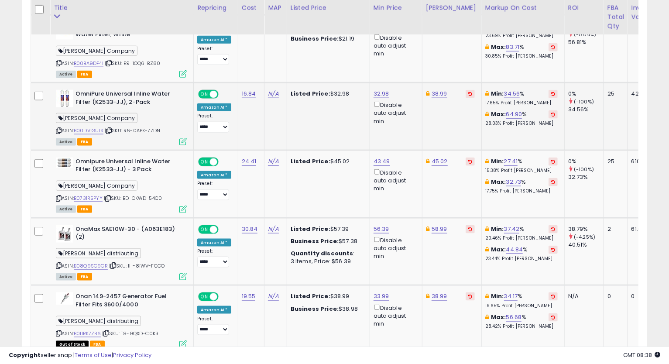
scroll to position [693, 0]
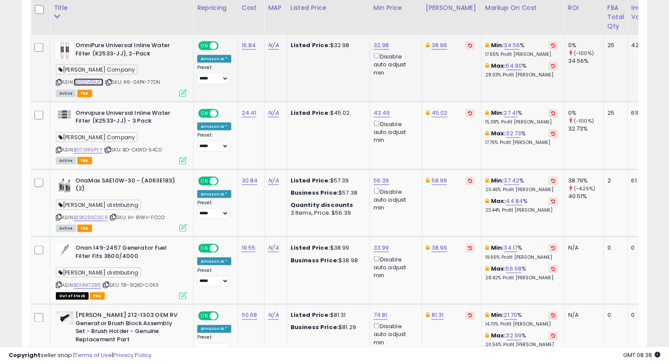
click at [103, 81] on link "B00DV1GU1S" at bounding box center [89, 82] width 30 height 7
click at [434, 45] on link "38.99" at bounding box center [440, 45] width 16 height 9
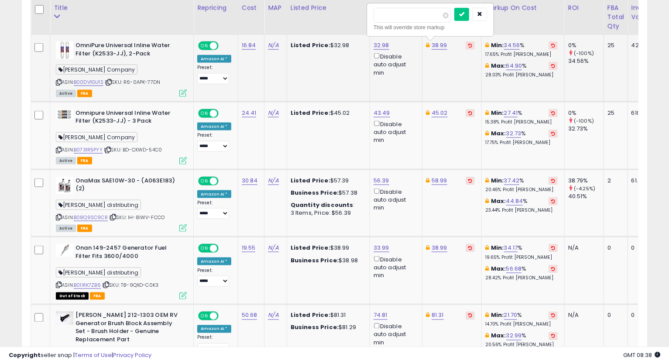
type input "*****"
click button "submit" at bounding box center [461, 14] width 15 height 13
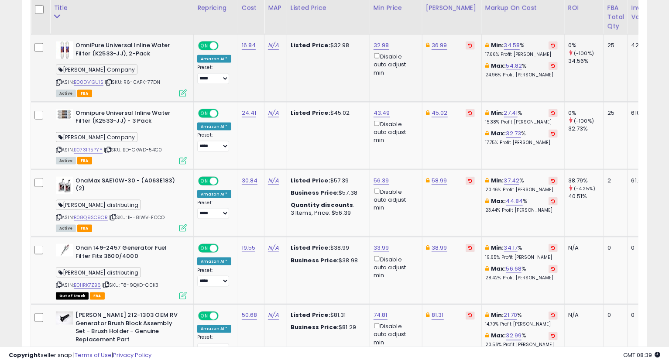
click at [56, 82] on icon at bounding box center [59, 82] width 6 height 5
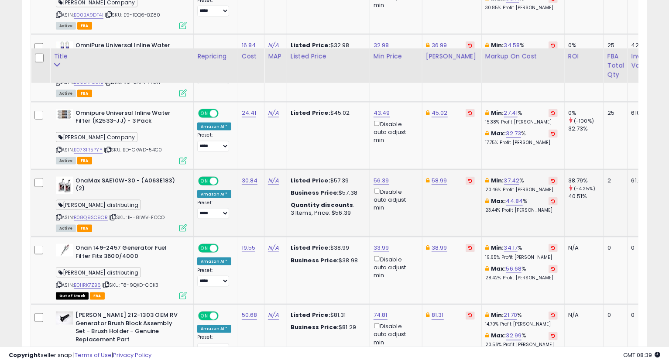
scroll to position [742, 0]
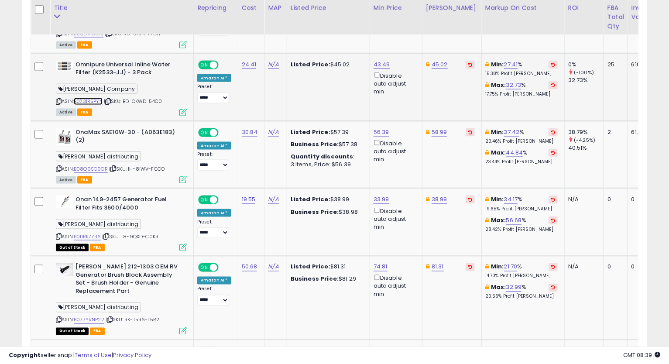
click at [92, 101] on link "B0731R5PYY" at bounding box center [88, 101] width 29 height 7
click at [61, 100] on div "ASIN: B0731R5PYY | SKU: BD-CKWD-54C0 Active FBA" at bounding box center [121, 88] width 131 height 55
click at [58, 99] on icon at bounding box center [59, 101] width 6 height 5
click at [441, 68] on td "45.02" at bounding box center [451, 87] width 59 height 68
click at [439, 63] on link "45.02" at bounding box center [440, 64] width 16 height 9
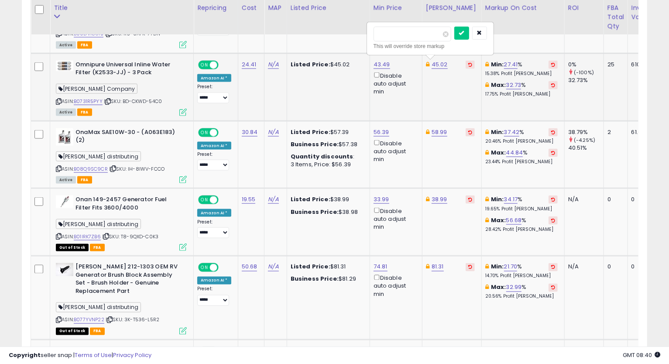
type input "*****"
click button "submit" at bounding box center [461, 33] width 15 height 13
click at [377, 65] on link "43.49" at bounding box center [381, 64] width 17 height 9
type input "*****"
click button "submit" at bounding box center [403, 33] width 15 height 13
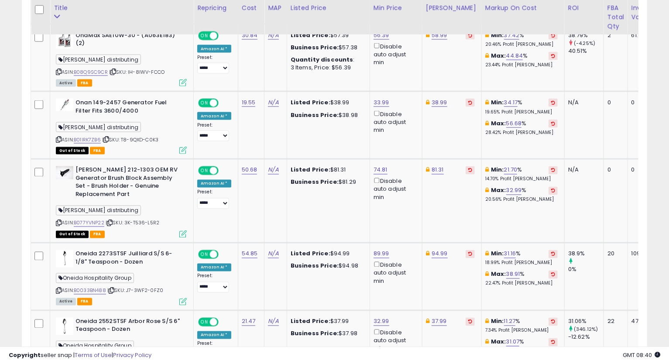
scroll to position [790, 0]
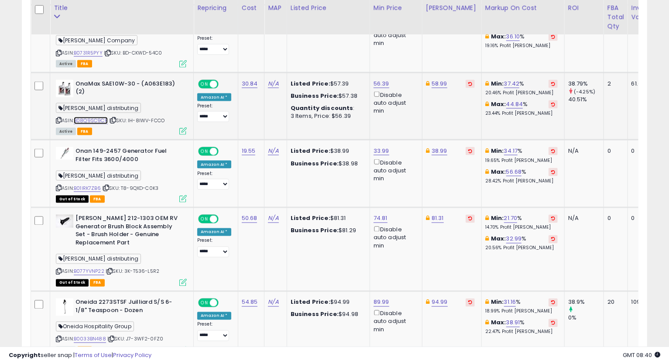
click at [80, 120] on link "B08Q9SC9CR" at bounding box center [91, 120] width 34 height 7
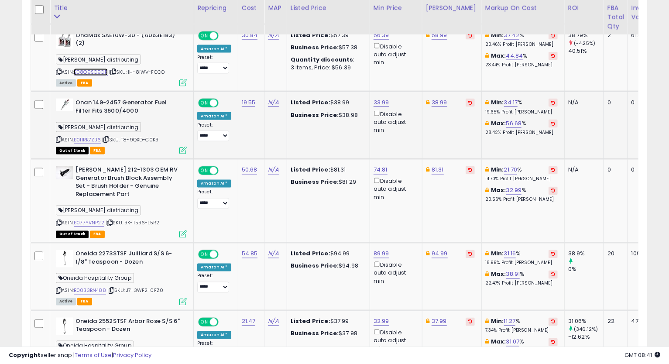
scroll to position [887, 0]
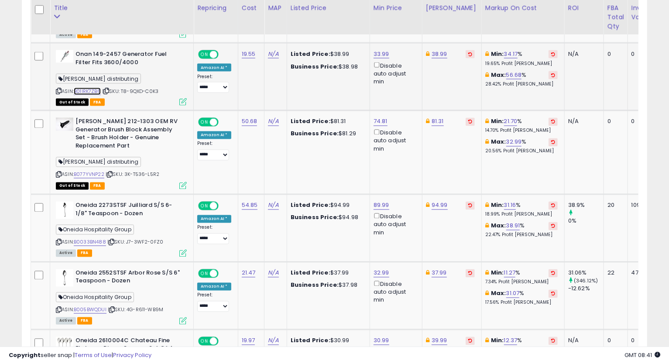
click at [92, 91] on link "B01IRK7ZB6" at bounding box center [87, 91] width 27 height 7
click at [439, 53] on link "38.99" at bounding box center [440, 54] width 16 height 9
type input "*****"
click button "submit" at bounding box center [461, 22] width 15 height 13
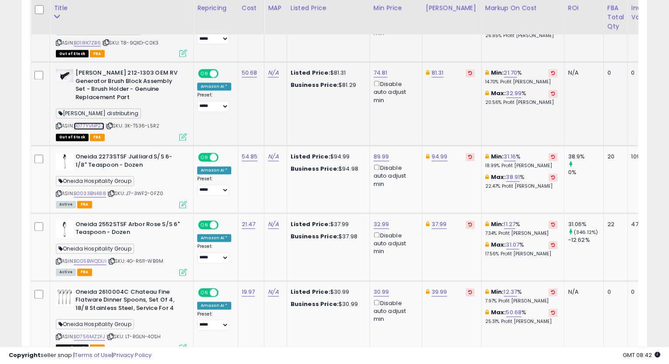
click at [98, 123] on link "B077YVNP22" at bounding box center [89, 126] width 31 height 7
click at [432, 73] on link "81.31" at bounding box center [438, 73] width 12 height 9
type input "*"
type input "*****"
click button "submit" at bounding box center [459, 41] width 15 height 13
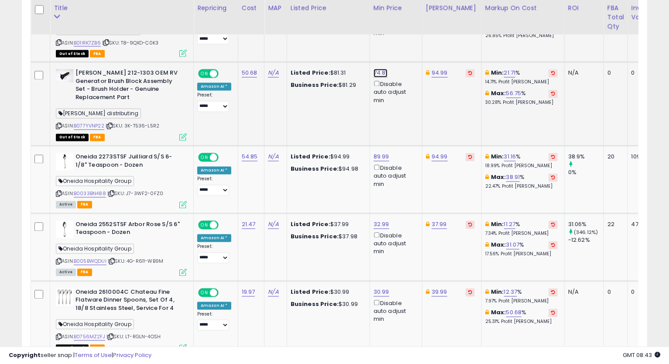
click at [378, 74] on link "74.81" at bounding box center [380, 73] width 14 height 9
type input "*"
type input "*****"
click button "submit" at bounding box center [402, 41] width 15 height 13
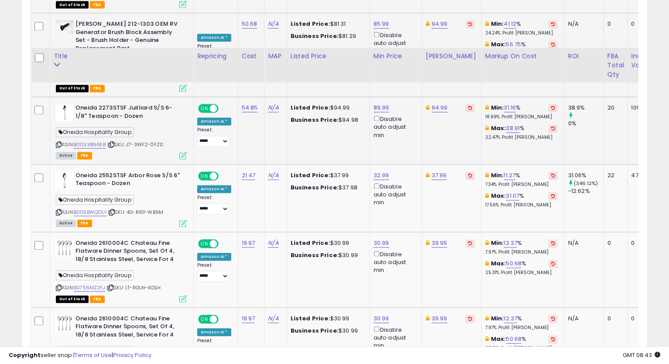
scroll to position [1033, 0]
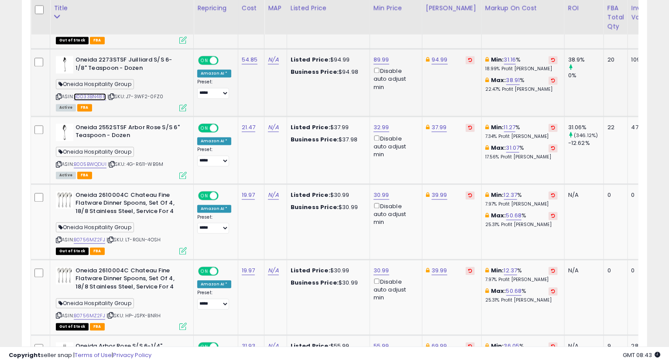
click at [96, 96] on link "B0033BN488" at bounding box center [90, 96] width 32 height 7
click at [59, 94] on icon at bounding box center [59, 96] width 6 height 5
click at [58, 91] on div "ASIN: B0033BN488 | SKU: J7-3WF2-0FZ0 Active FBA" at bounding box center [121, 83] width 131 height 55
click at [58, 95] on icon at bounding box center [59, 96] width 6 height 5
click at [436, 62] on link "94.99" at bounding box center [440, 59] width 16 height 9
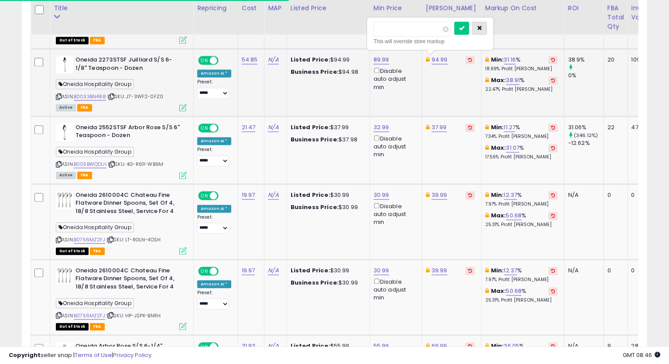
click at [482, 28] on icon "button" at bounding box center [479, 27] width 5 height 5
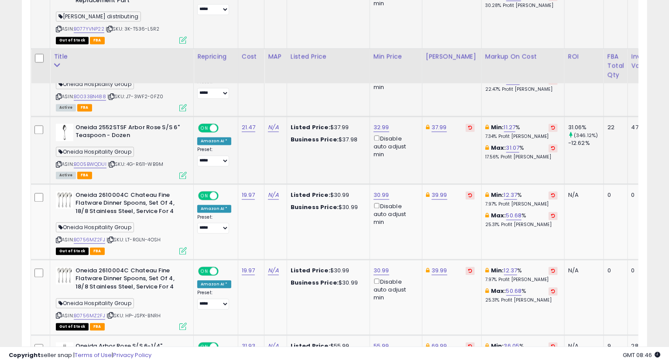
scroll to position [1081, 0]
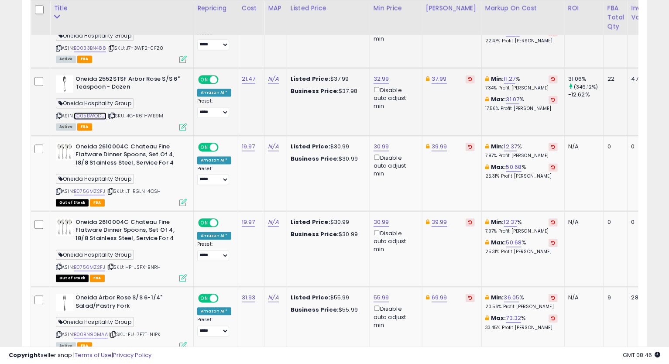
click at [89, 115] on link "B005BWQDUI" at bounding box center [90, 115] width 33 height 7
click at [439, 77] on link "37.99" at bounding box center [439, 79] width 15 height 9
click at [384, 48] on input "*****" at bounding box center [412, 47] width 78 height 15
type input "*****"
click button "submit" at bounding box center [461, 46] width 15 height 13
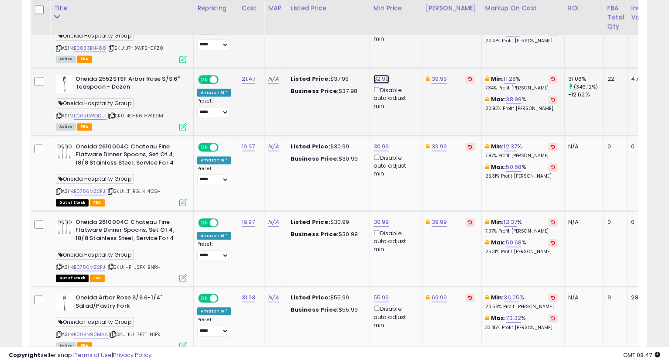
click at [381, 78] on link "32.99" at bounding box center [381, 79] width 16 height 9
type input "*****"
click button "submit" at bounding box center [403, 46] width 15 height 13
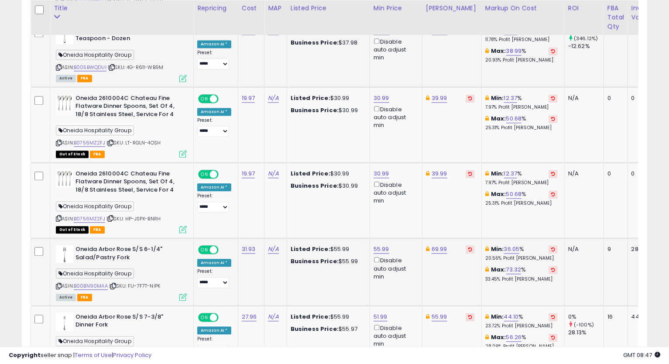
scroll to position [1178, 0]
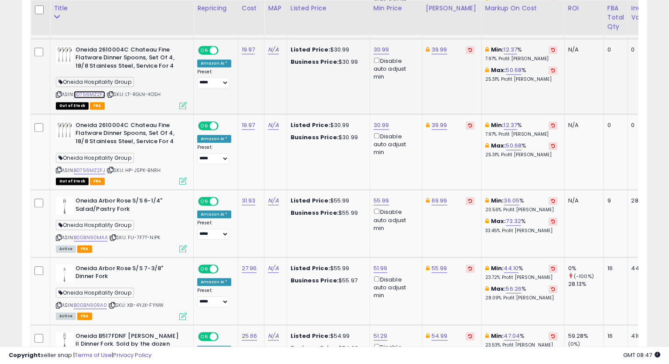
click at [98, 94] on link "B0756MZ2FJ" at bounding box center [89, 94] width 31 height 7
click at [58, 93] on icon at bounding box center [59, 94] width 6 height 5
click at [481, 103] on td "Min: 12.37 % 7.97% Profit Margin Max: 50.68 % 25.31% Profit Margin" at bounding box center [522, 75] width 83 height 75
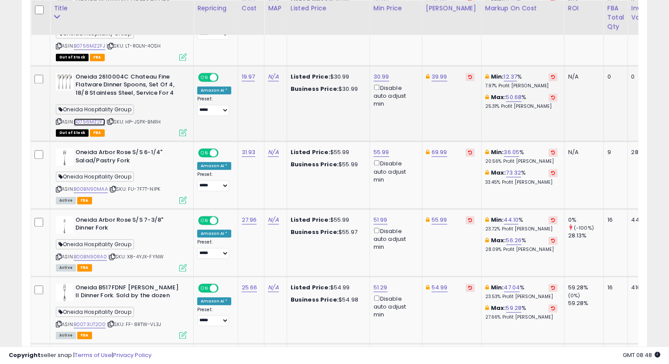
click at [98, 119] on link "B0756MZ2FJ" at bounding box center [89, 121] width 31 height 7
